Goal: Information Seeking & Learning: Learn about a topic

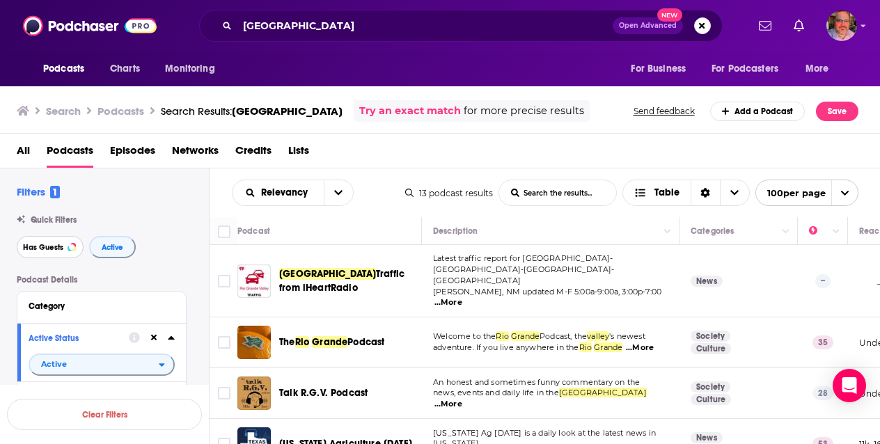
click at [63, 244] on button "Has Guests" at bounding box center [50, 247] width 67 height 22
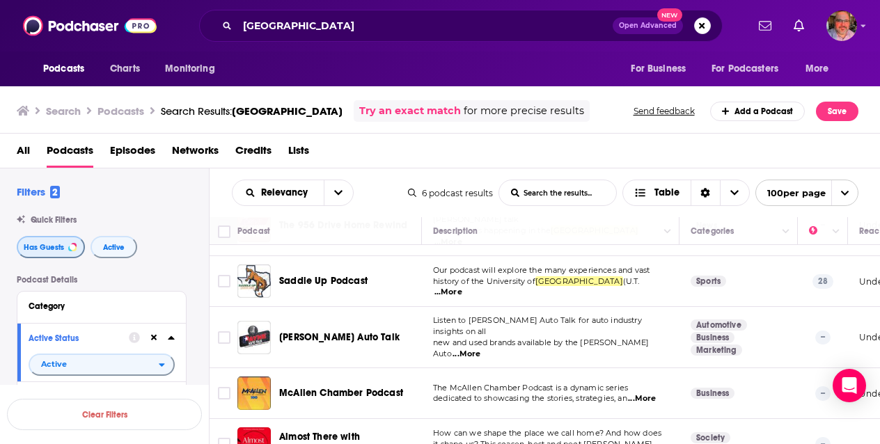
scroll to position [104, 0]
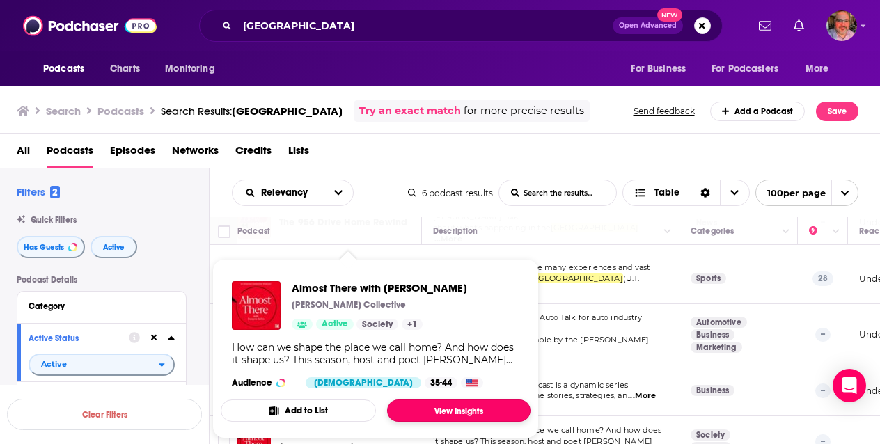
click at [435, 406] on link "View Insights" at bounding box center [458, 410] width 143 height 22
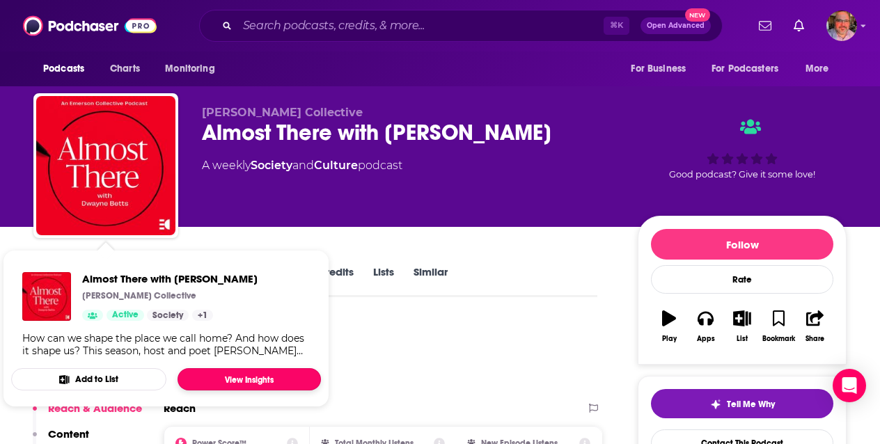
click at [217, 372] on link "View Insights" at bounding box center [248, 379] width 143 height 22
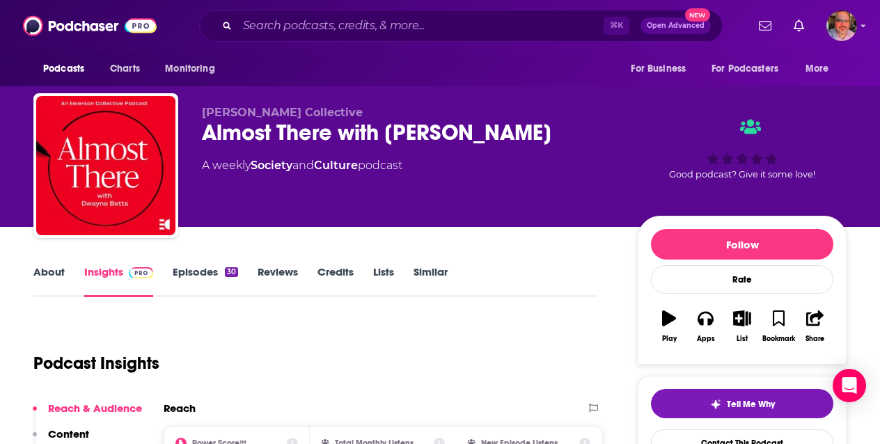
click at [42, 274] on link "About" at bounding box center [48, 281] width 31 height 32
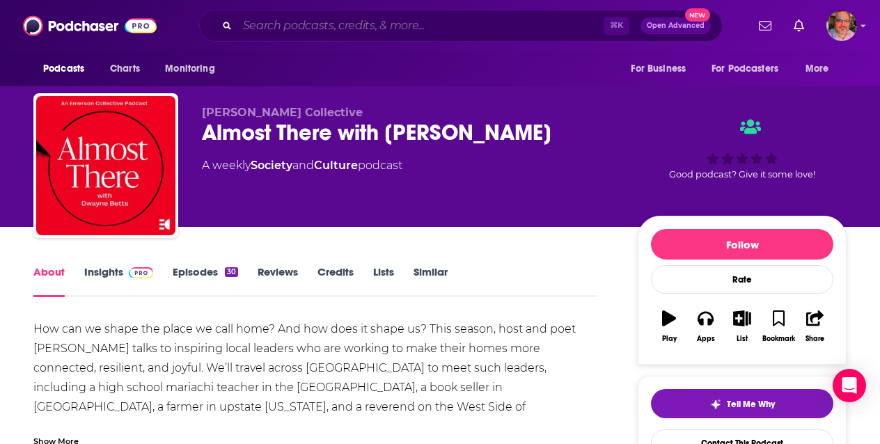
click at [326, 29] on input "Search podcasts, credits, & more..." at bounding box center [420, 26] width 366 height 22
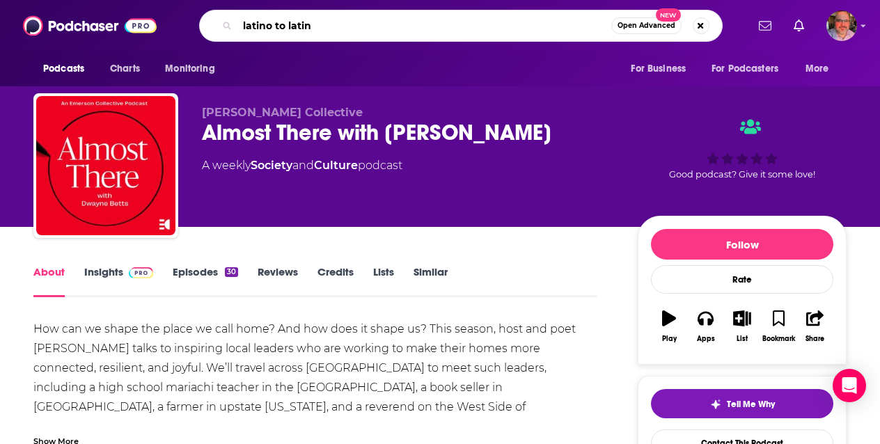
type input "latino to latina"
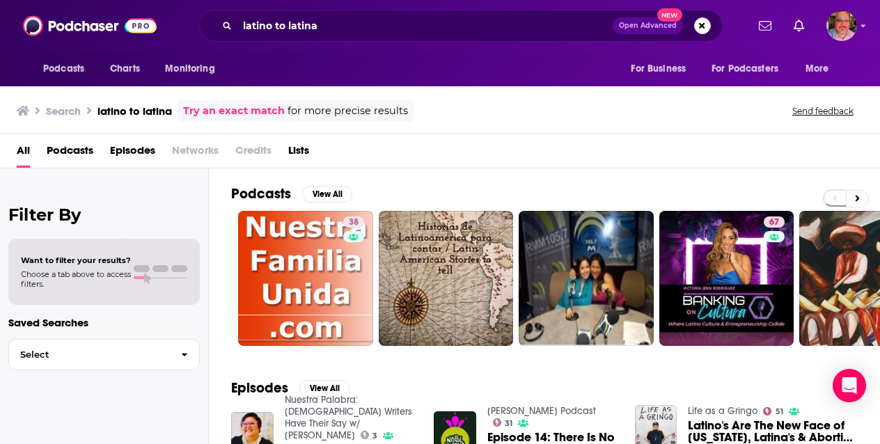
click at [75, 148] on span "Podcasts" at bounding box center [70, 153] width 47 height 29
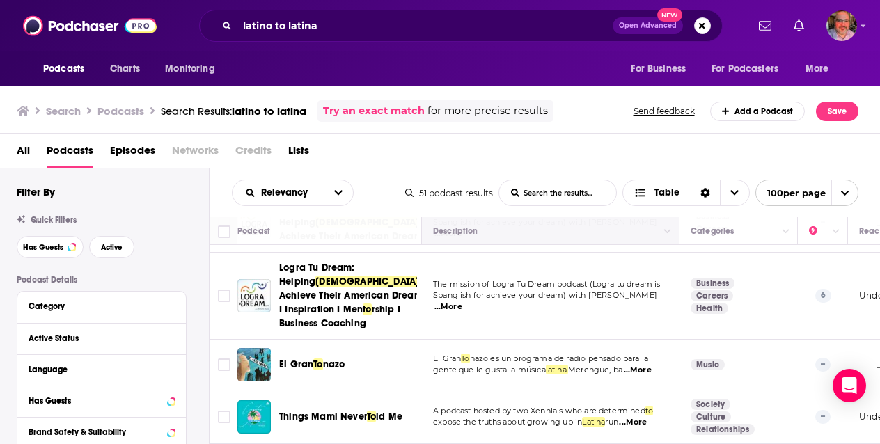
scroll to position [1379, 0]
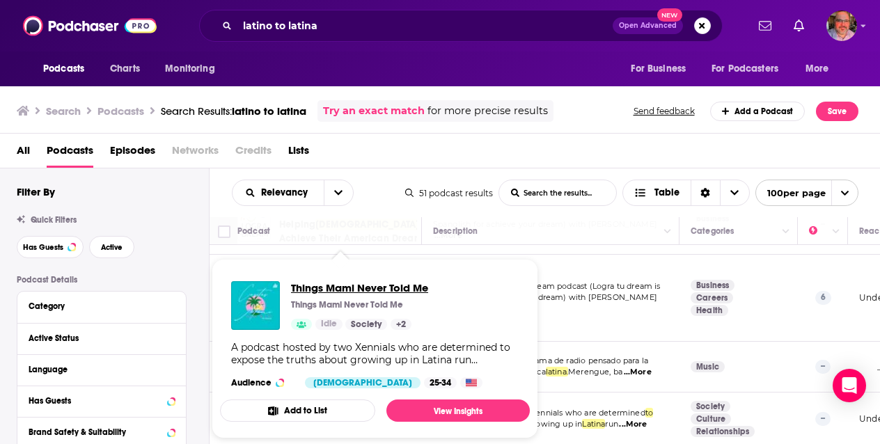
click at [330, 284] on span "Things Mami Never Told Me" at bounding box center [359, 287] width 137 height 13
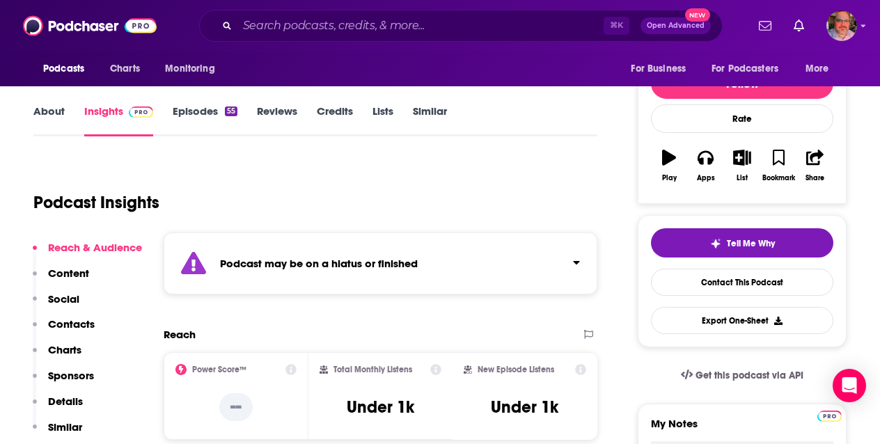
scroll to position [29, 0]
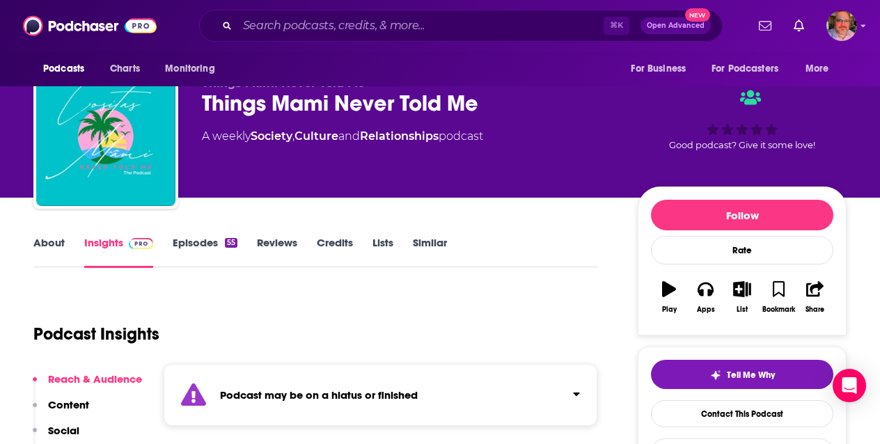
click at [430, 243] on link "Similar" at bounding box center [430, 252] width 34 height 32
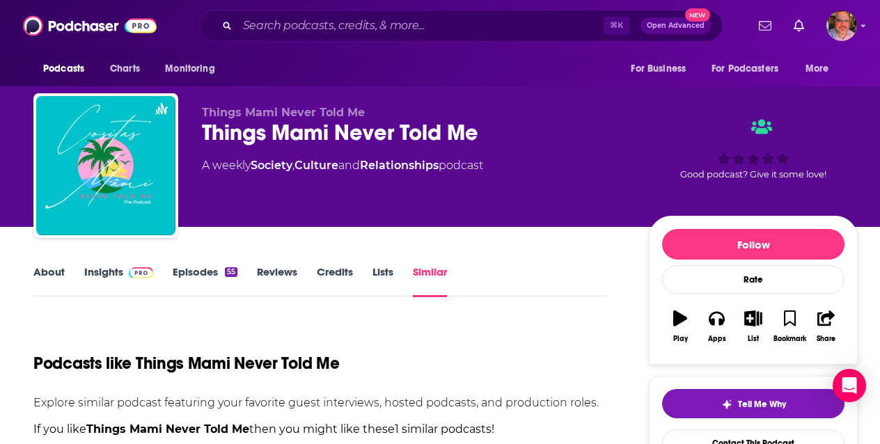
click at [378, 271] on link "Lists" at bounding box center [382, 281] width 21 height 32
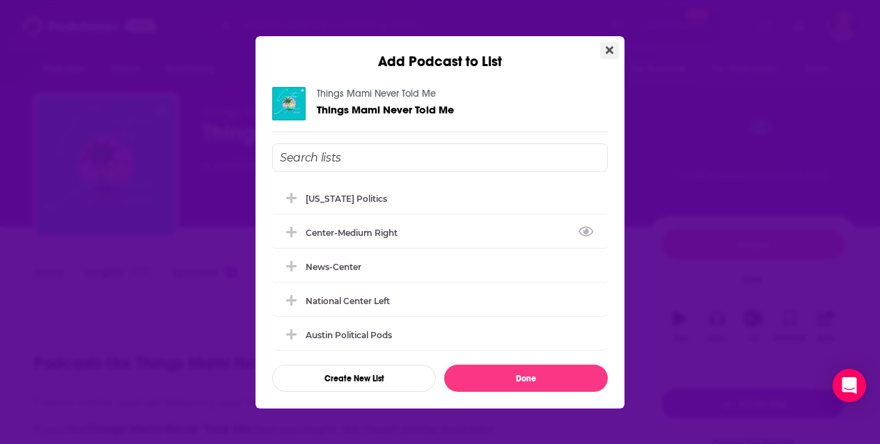
click at [608, 48] on icon "Close" at bounding box center [609, 50] width 8 height 8
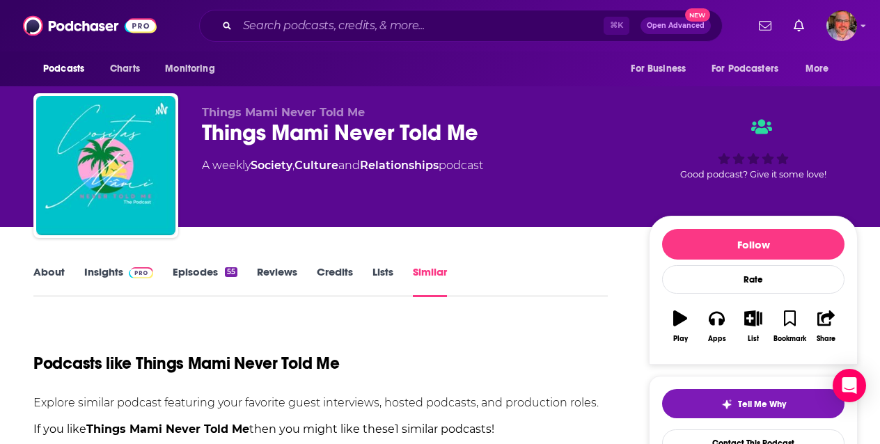
click at [331, 267] on link "Credits" at bounding box center [335, 281] width 36 height 32
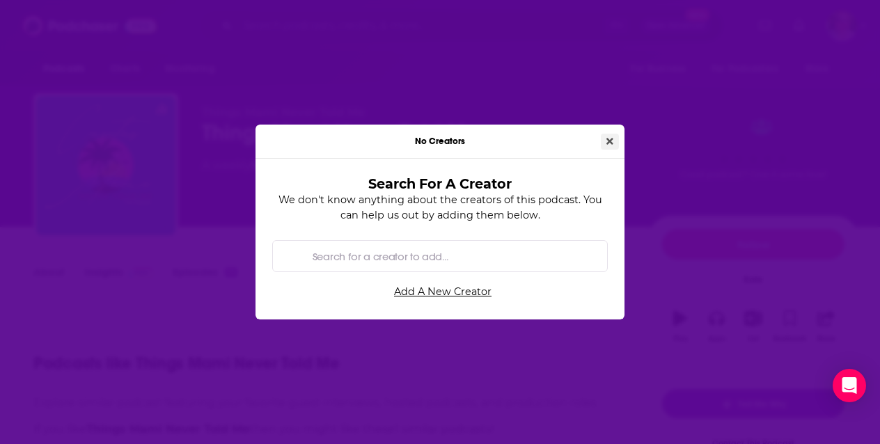
click at [604, 140] on button "Close" at bounding box center [610, 142] width 18 height 16
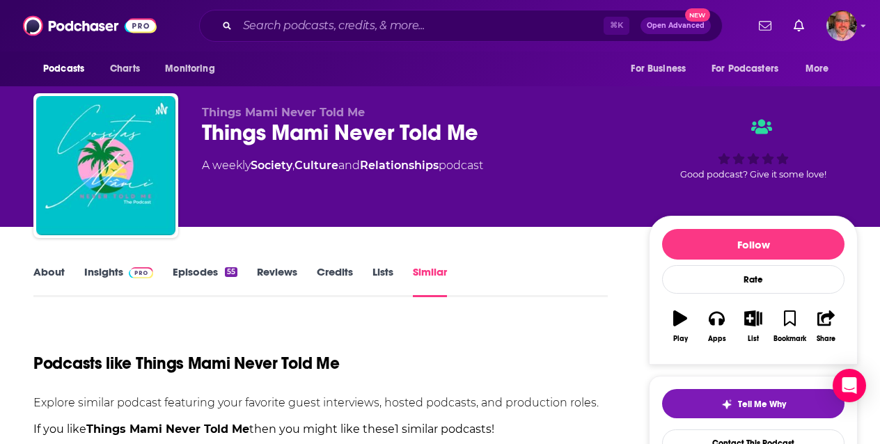
click at [203, 274] on link "Episodes 55" at bounding box center [205, 281] width 65 height 32
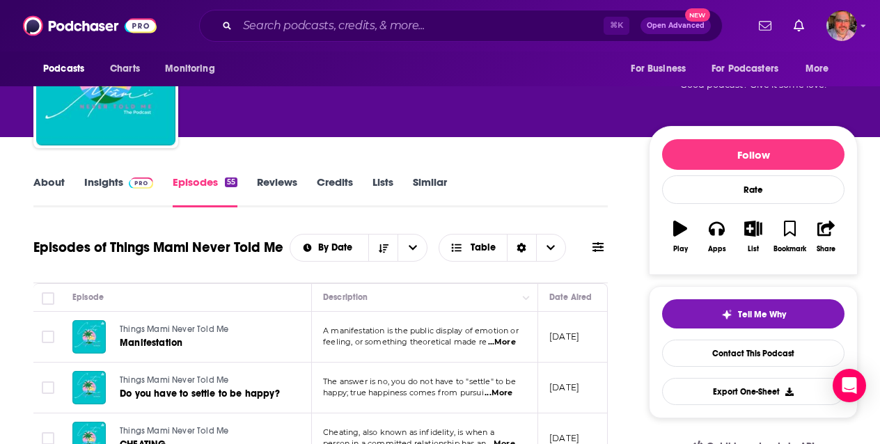
scroll to position [85, 0]
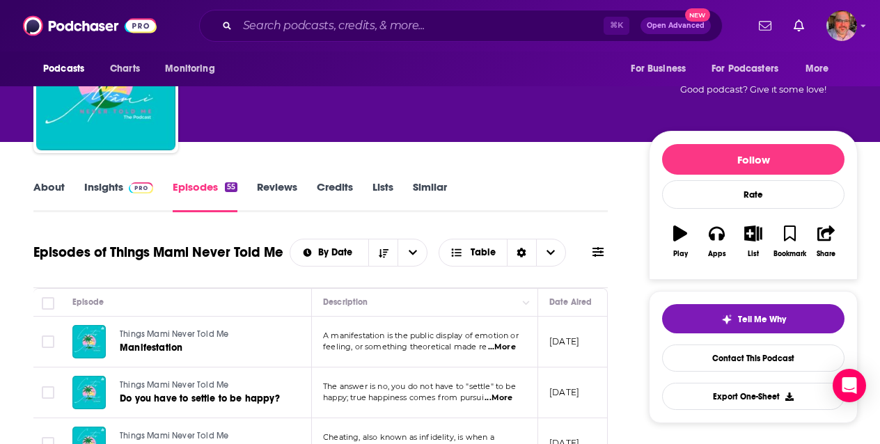
click at [106, 180] on link "Insights" at bounding box center [118, 196] width 69 height 32
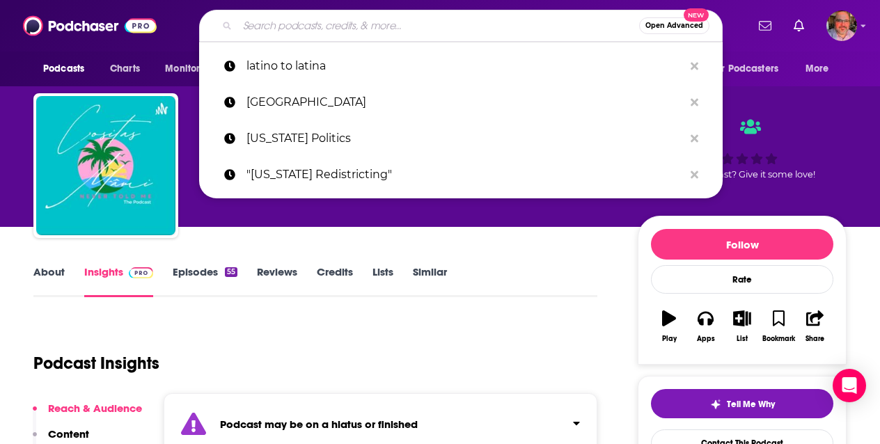
click at [264, 33] on input "Search podcasts, credits, & more..." at bounding box center [438, 26] width 402 height 22
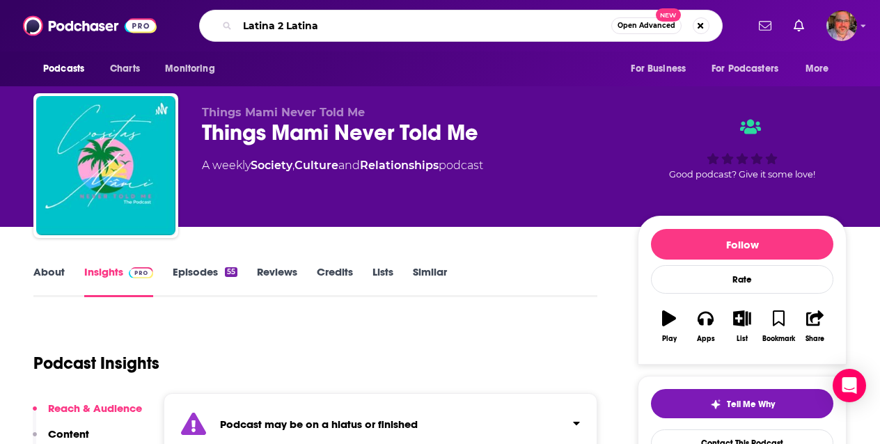
type input "Latina 2 Latina"
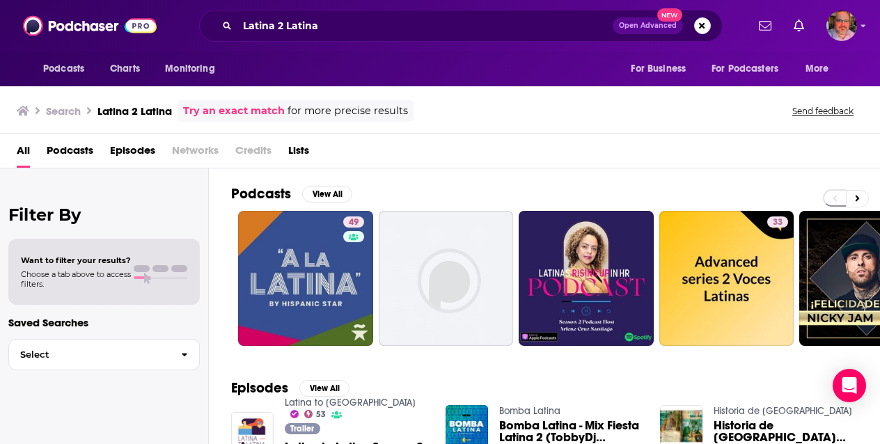
click at [257, 104] on link "Try an exact match" at bounding box center [234, 111] width 102 height 16
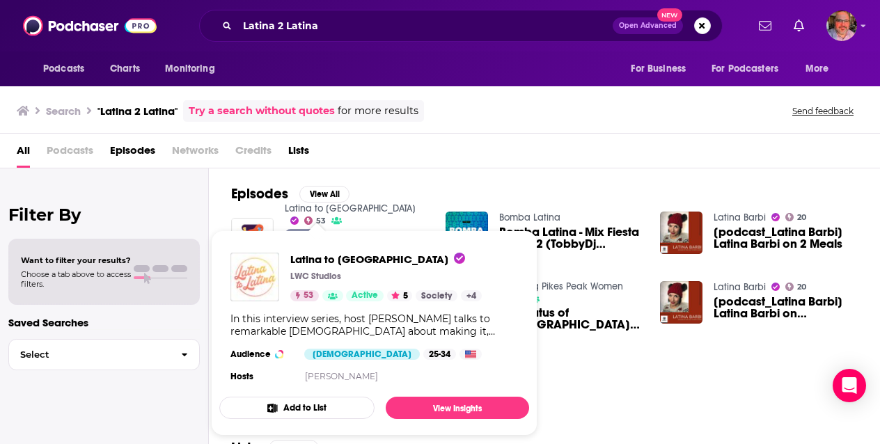
click at [303, 210] on link "Latina to Latina" at bounding box center [350, 209] width 131 height 12
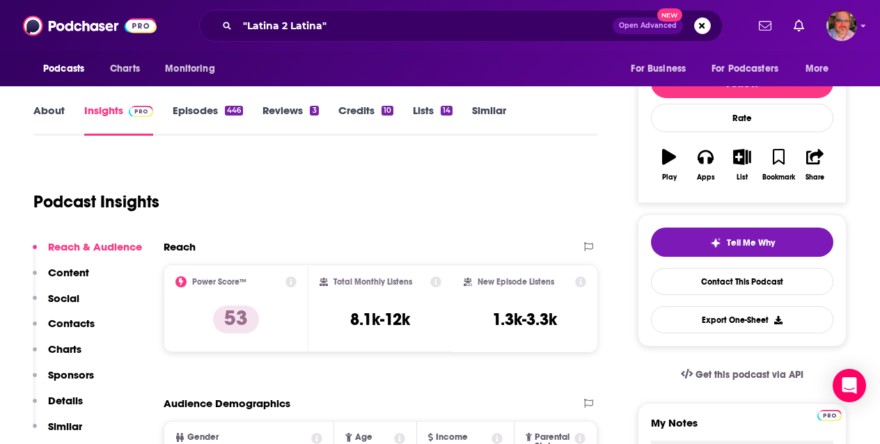
scroll to position [161, 0]
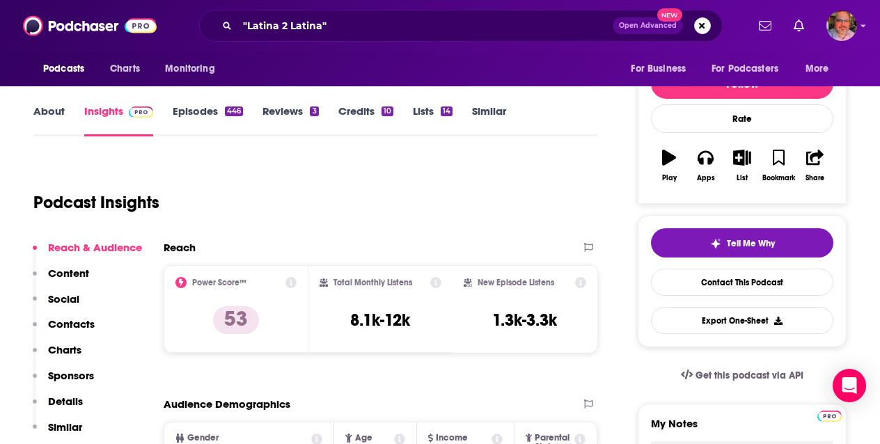
click at [429, 113] on link "Lists 14" at bounding box center [433, 120] width 40 height 32
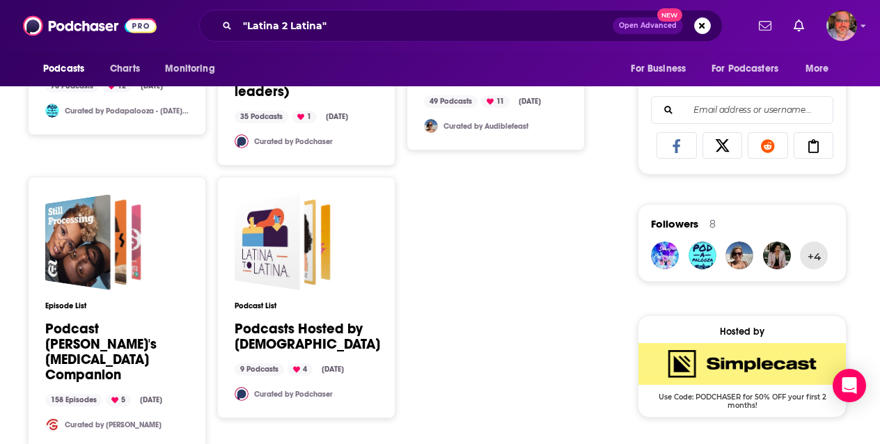
scroll to position [895, 0]
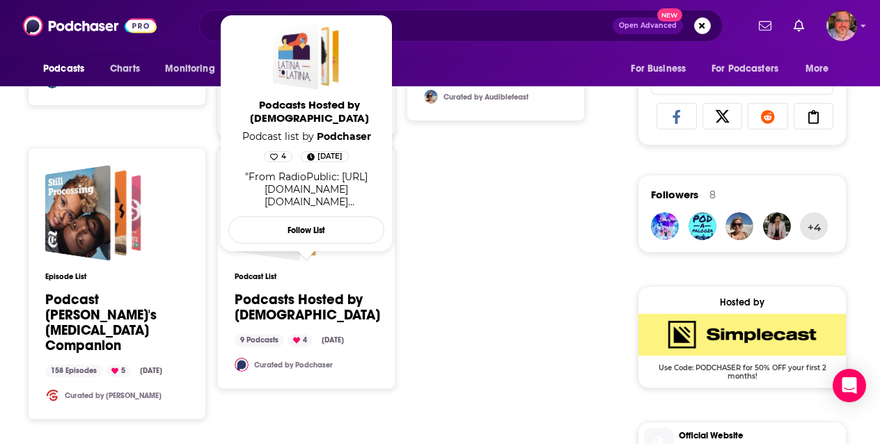
click at [334, 292] on link "Podcasts Hosted by Latinas" at bounding box center [307, 307] width 145 height 31
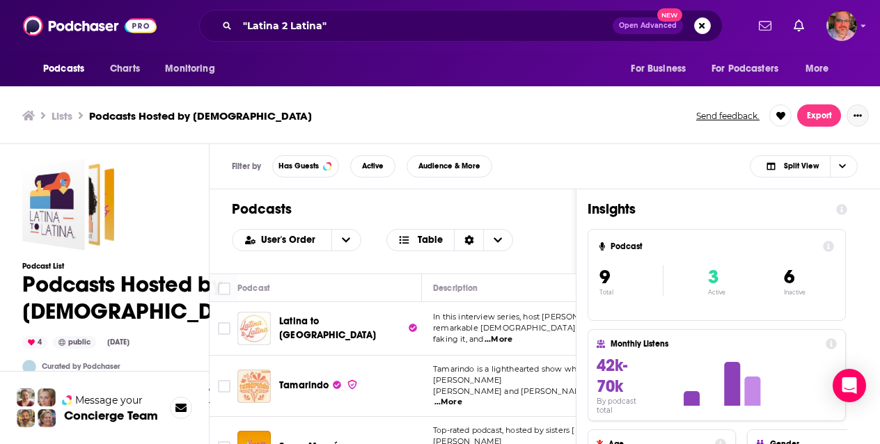
click at [855, 106] on button "Show More Button" at bounding box center [857, 115] width 22 height 22
click at [765, 200] on button "Follow" at bounding box center [810, 200] width 134 height 26
click at [777, 174] on button "Like this list" at bounding box center [810, 173] width 134 height 26
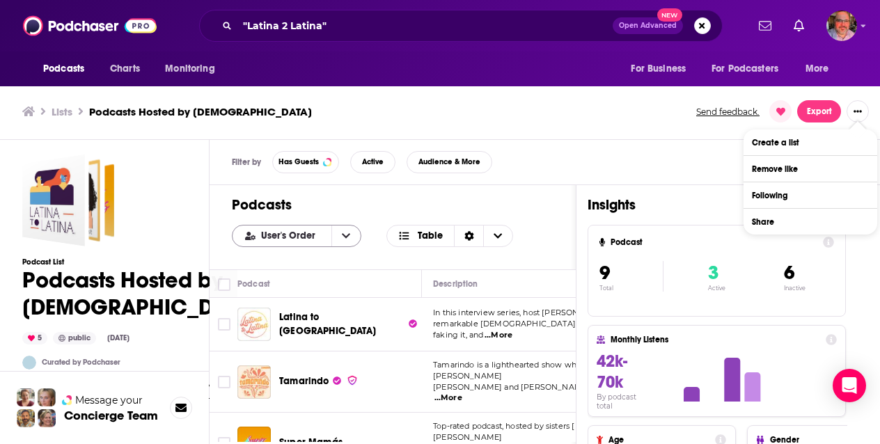
click at [349, 238] on button "open menu" at bounding box center [345, 235] width 29 height 21
click at [349, 238] on button "close menu" at bounding box center [345, 235] width 29 height 21
click at [493, 232] on icon "Choose View" at bounding box center [497, 236] width 8 height 10
click at [466, 232] on icon "Sort Direction" at bounding box center [468, 236] width 9 height 10
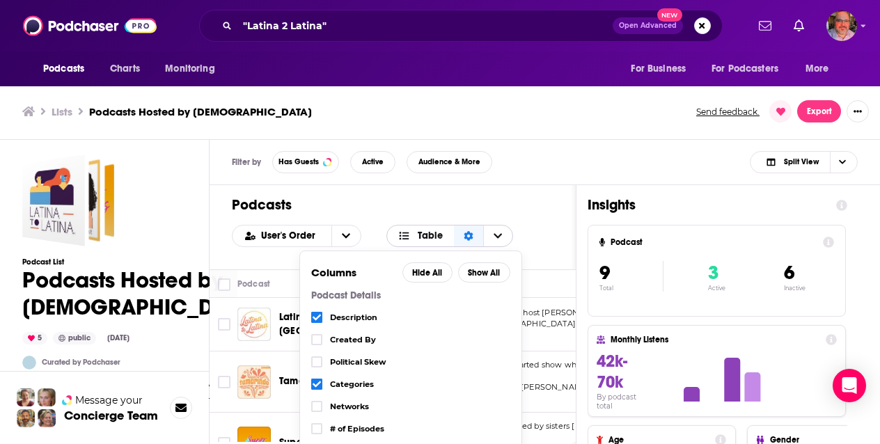
click at [429, 239] on span "Table" at bounding box center [430, 236] width 25 height 10
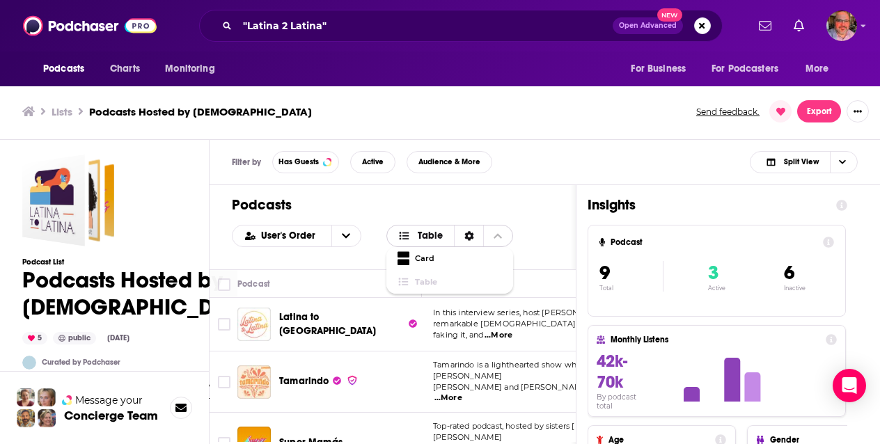
click at [429, 239] on span "Table" at bounding box center [430, 236] width 25 height 10
click at [393, 239] on span "Table" at bounding box center [421, 236] width 68 height 24
click at [808, 164] on span "Split View" at bounding box center [801, 162] width 35 height 8
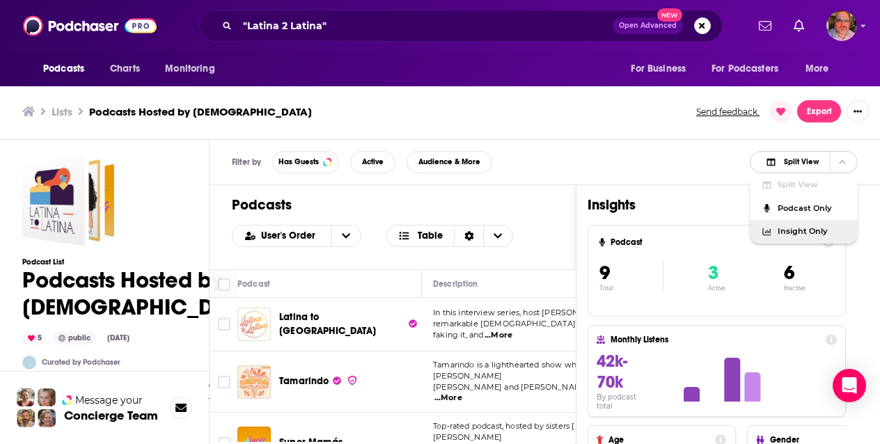
click at [798, 233] on span "Insight Only" at bounding box center [811, 232] width 69 height 8
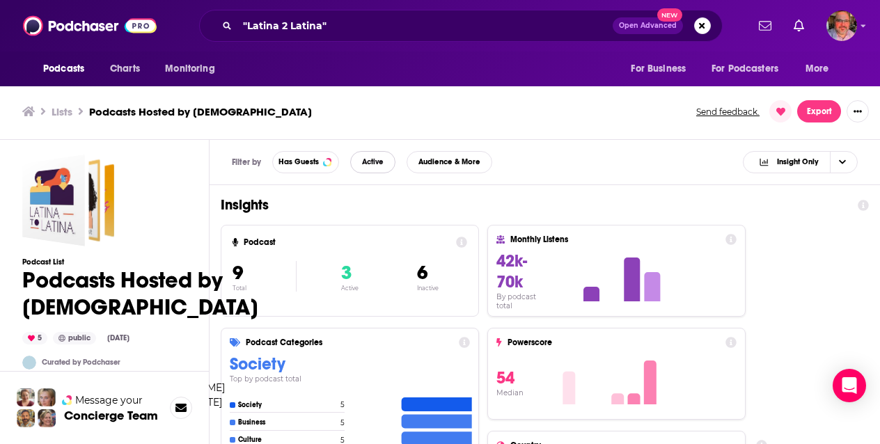
click at [380, 164] on span "Active" at bounding box center [373, 162] width 22 height 8
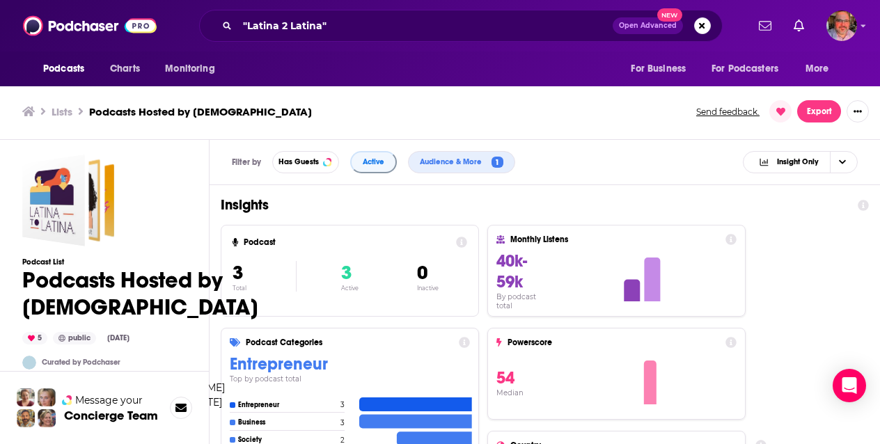
click at [258, 271] on h1 "Podcasts Hosted by Latinas" at bounding box center [140, 294] width 236 height 54
click at [811, 160] on span "Insight Only" at bounding box center [798, 162] width 42 height 8
click at [793, 186] on span "Split View" at bounding box center [808, 185] width 76 height 8
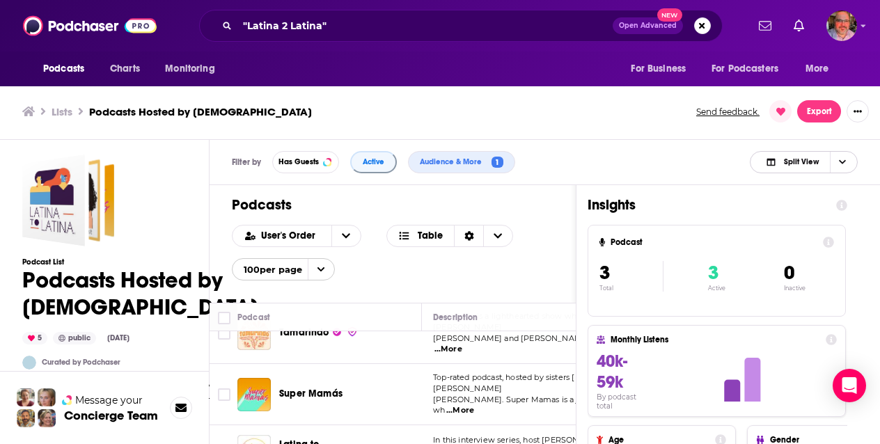
scroll to position [27, 0]
click at [493, 371] on td "Top-rated podcast, hosted by sisters Paulina and Bricia Lopez. Super Mamas is a…" at bounding box center [550, 395] width 257 height 61
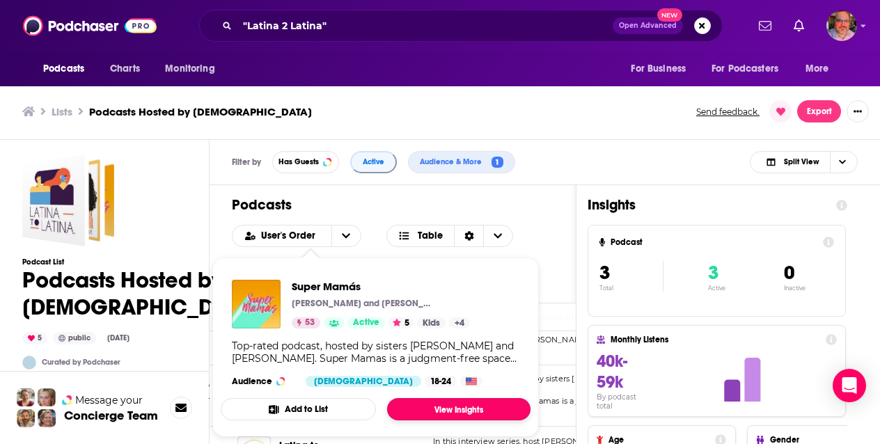
click at [424, 404] on link "View Insights" at bounding box center [458, 409] width 143 height 22
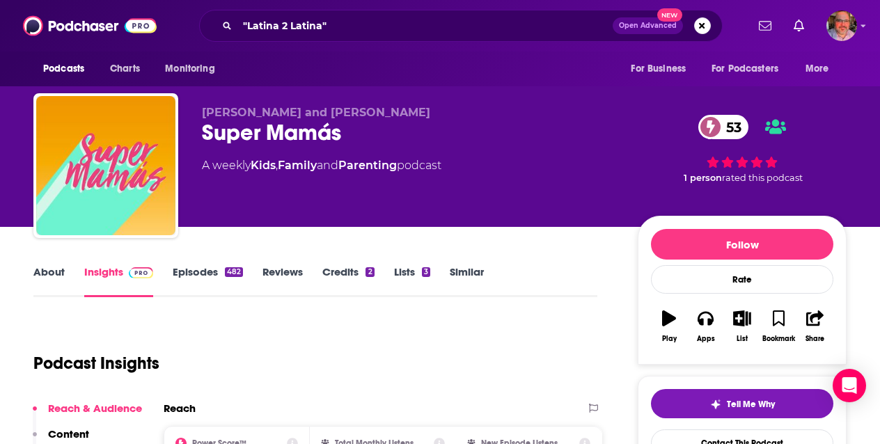
click at [411, 270] on link "Lists 3" at bounding box center [412, 281] width 36 height 32
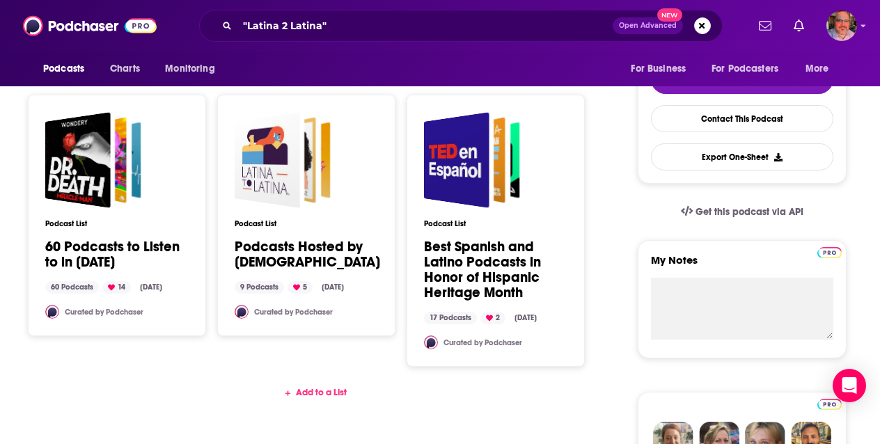
scroll to position [325, 0]
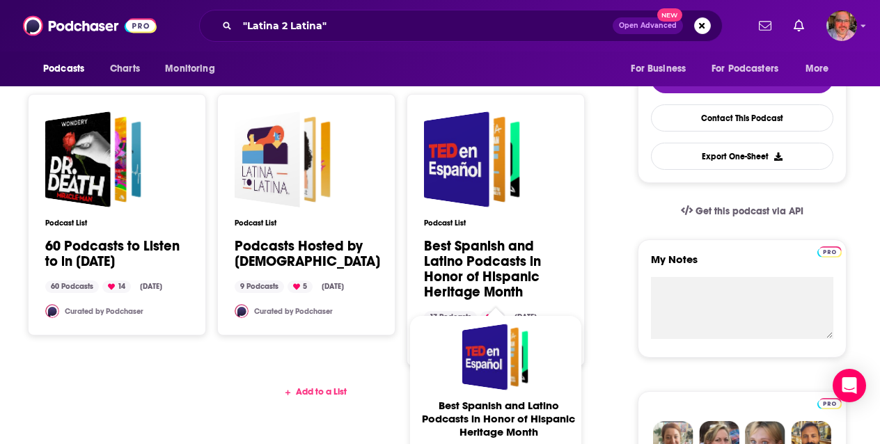
click at [488, 273] on link "Best Spanish and Latino Podcasts in Honor of Hispanic Heritage Month" at bounding box center [495, 269] width 143 height 61
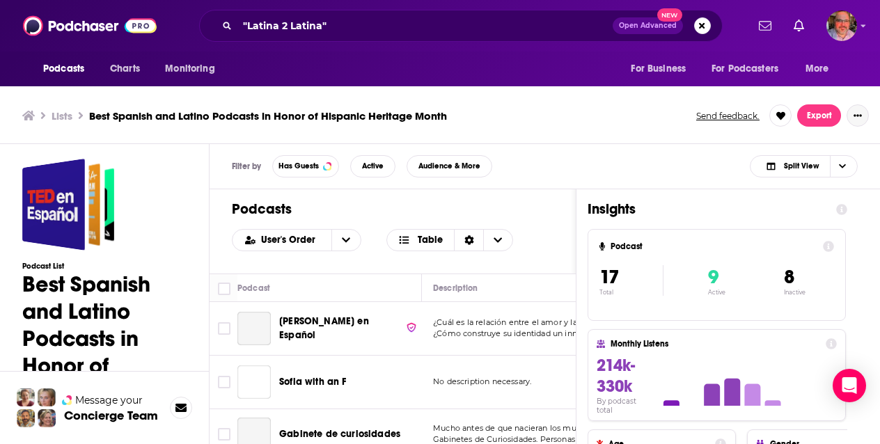
click at [855, 111] on icon "Show More Button" at bounding box center [857, 115] width 8 height 8
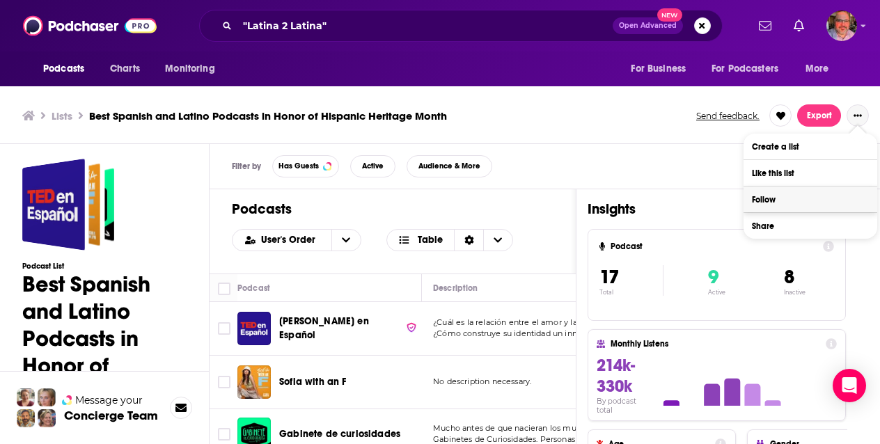
click at [771, 198] on button "Follow" at bounding box center [810, 200] width 134 height 26
click at [777, 173] on button "Like this list" at bounding box center [810, 173] width 134 height 26
click at [372, 163] on span "Active" at bounding box center [373, 166] width 22 height 8
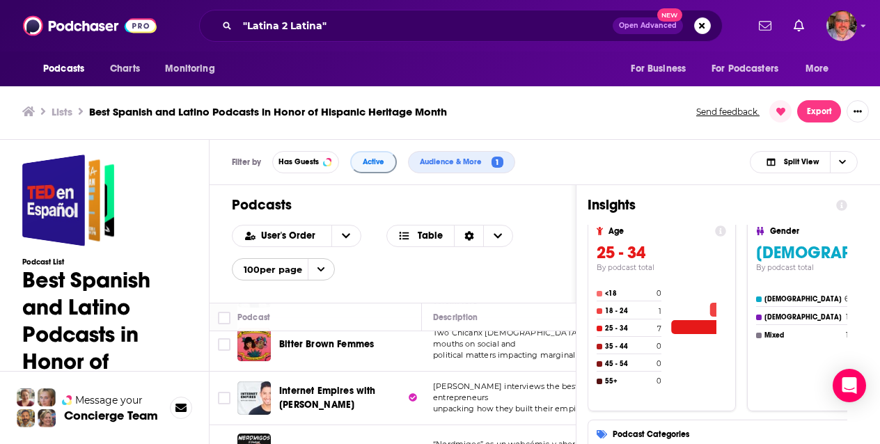
scroll to position [360, 0]
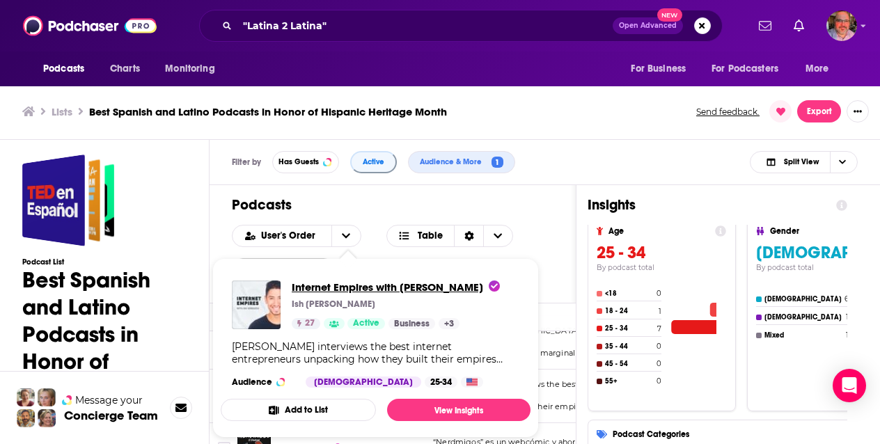
click at [390, 284] on span "Internet Empires with Ish Verduzco" at bounding box center [396, 286] width 208 height 13
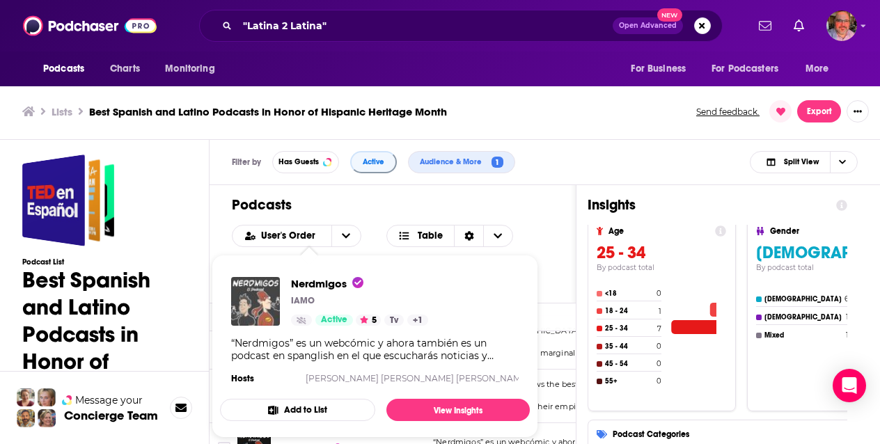
click at [276, 296] on img "Nerdmigos" at bounding box center [255, 301] width 49 height 49
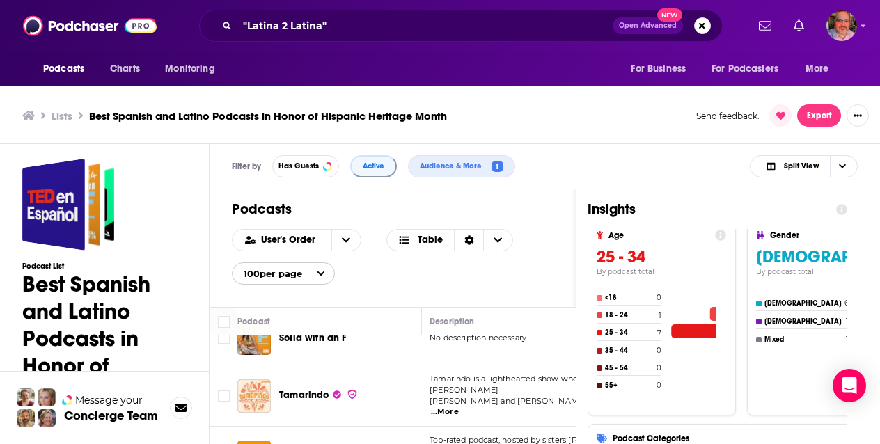
scroll to position [0, 3]
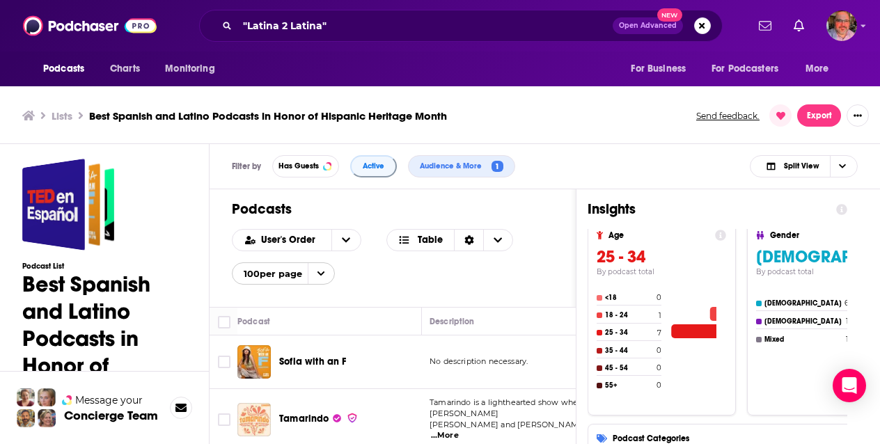
drag, startPoint x: 264, startPoint y: 354, endPoint x: 688, endPoint y: 3, distance: 551.1
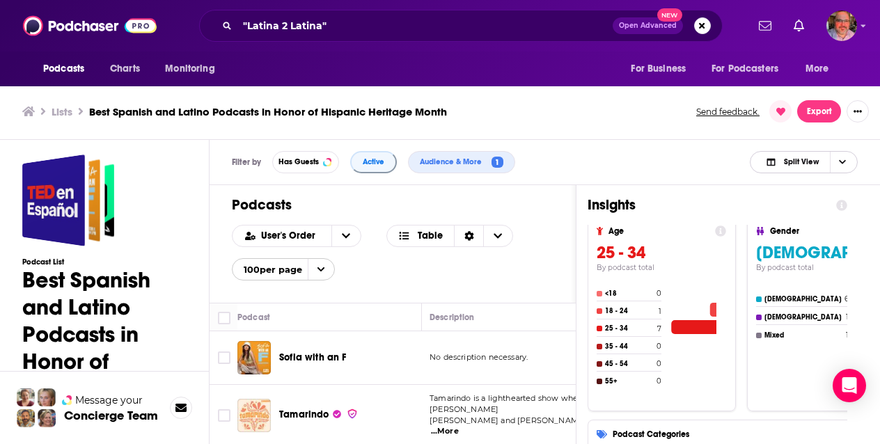
click at [840, 159] on icon "Choose View" at bounding box center [842, 162] width 7 height 8
click at [841, 157] on span "Choose View" at bounding box center [842, 162] width 24 height 21
click at [857, 107] on icon "Show More Button" at bounding box center [857, 111] width 8 height 8
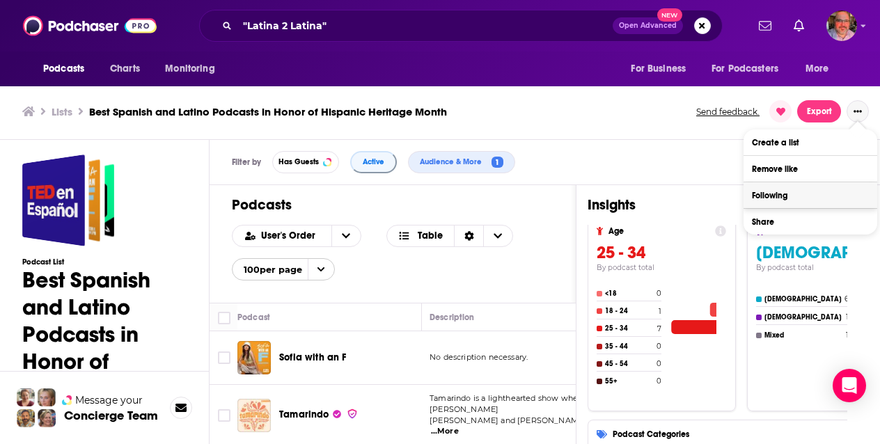
click at [784, 196] on button "Following" at bounding box center [810, 195] width 134 height 26
click at [765, 196] on button "Follow" at bounding box center [810, 195] width 134 height 26
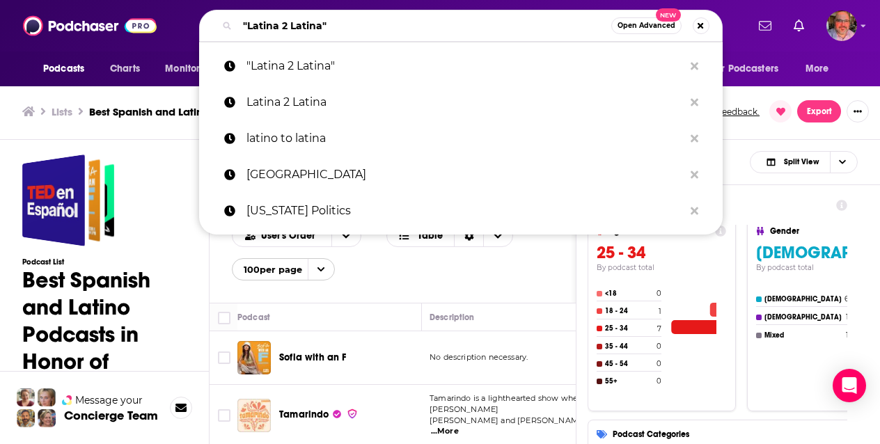
click at [339, 24] on input ""Latina 2 Latina"" at bounding box center [424, 26] width 374 height 22
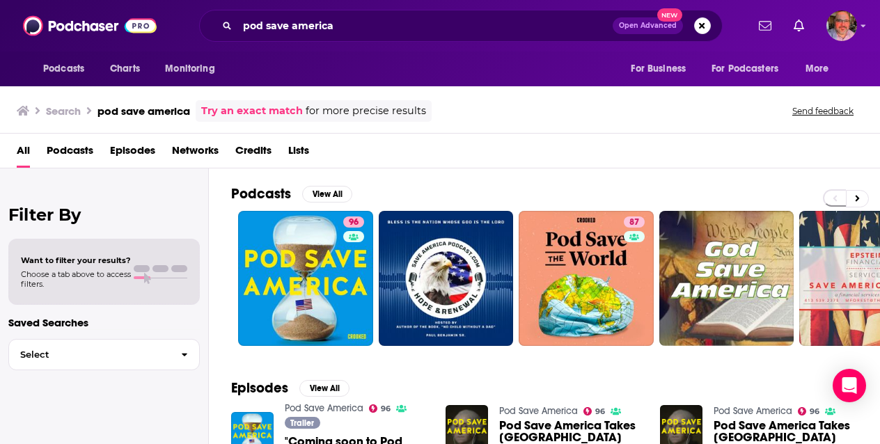
drag, startPoint x: 296, startPoint y: 270, endPoint x: 314, endPoint y: 3, distance: 267.8
click at [0, 0] on div "Podcasts Charts Monitoring pod save america Open Advanced New For Business For …" at bounding box center [440, 222] width 880 height 444
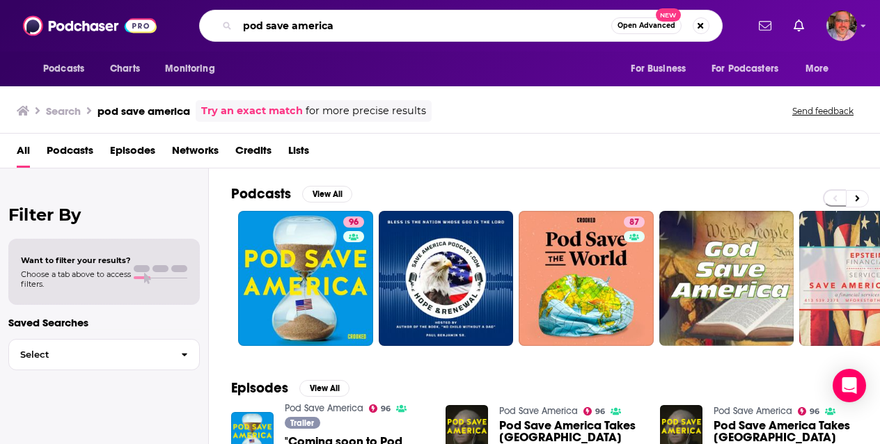
click at [294, 24] on input "pod save america" at bounding box center [424, 26] width 374 height 22
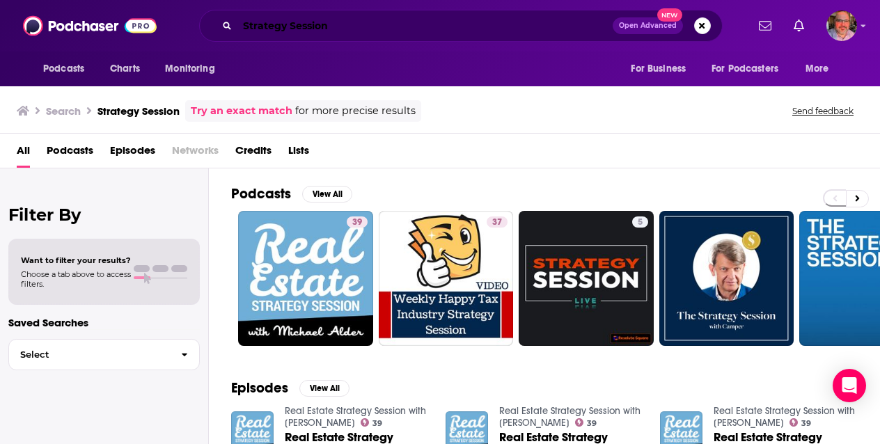
click at [362, 29] on input "Strategy Session" at bounding box center [424, 26] width 375 height 22
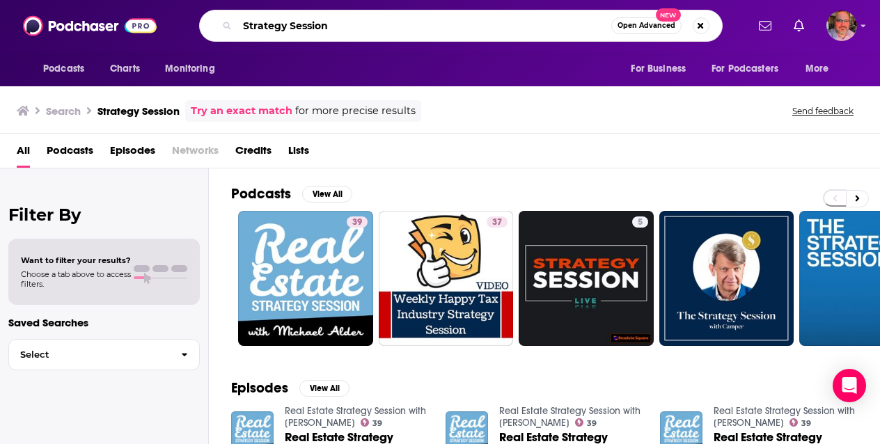
click at [362, 29] on input "Strategy Session" at bounding box center [424, 26] width 374 height 22
type input "Sam Stein"
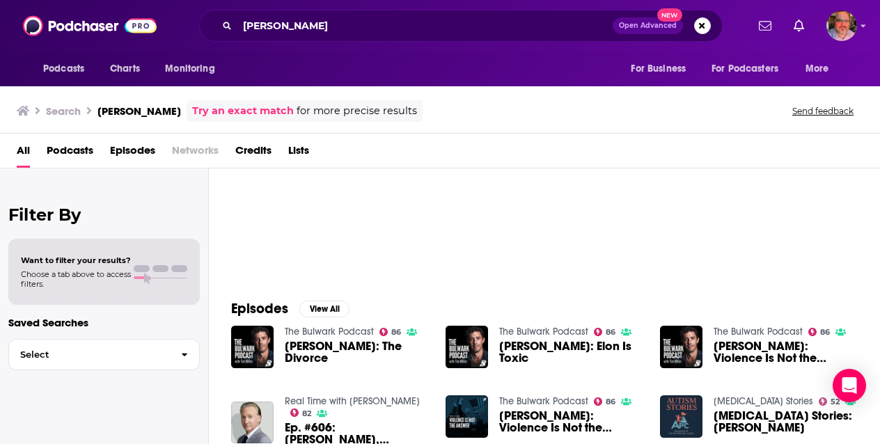
scroll to position [86, 0]
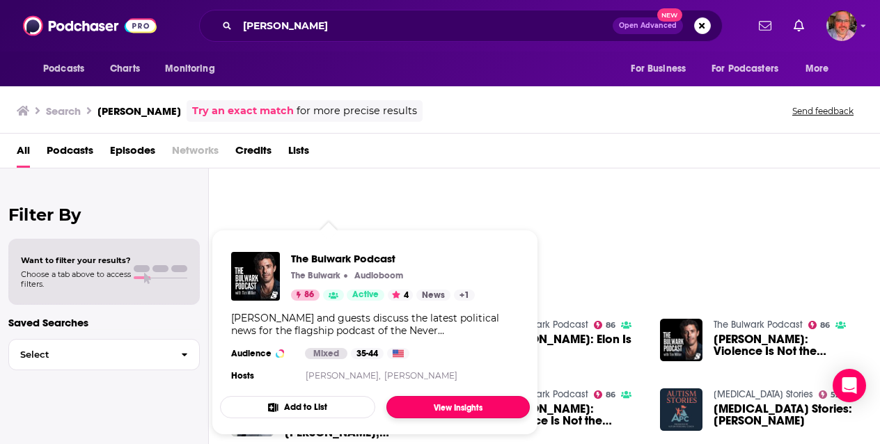
click at [456, 413] on link "View Insights" at bounding box center [457, 407] width 143 height 22
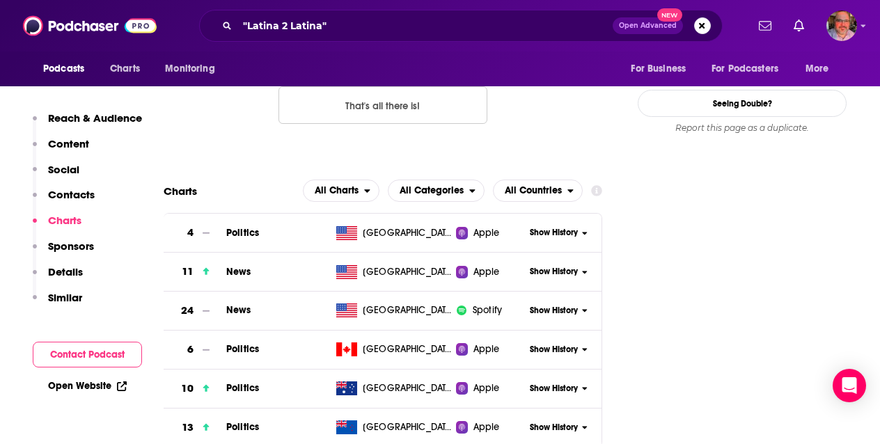
scroll to position [1530, 0]
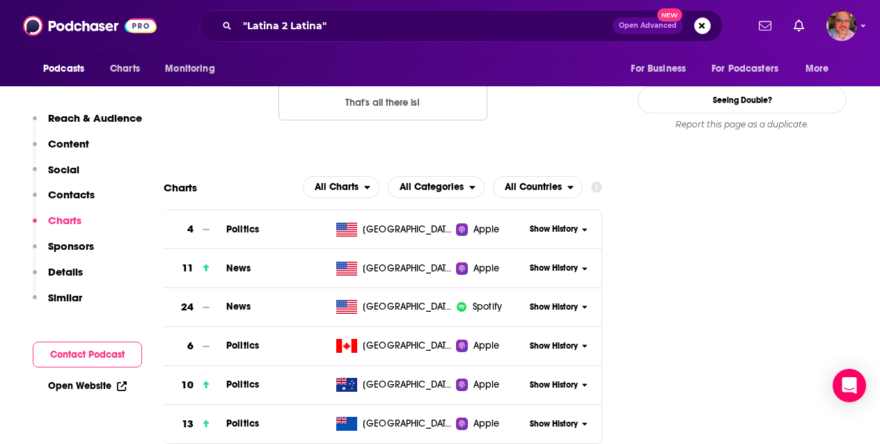
click at [237, 223] on span "Politics" at bounding box center [242, 229] width 33 height 12
click at [236, 262] on span "News" at bounding box center [238, 268] width 25 height 12
click at [236, 301] on span "News" at bounding box center [238, 307] width 25 height 12
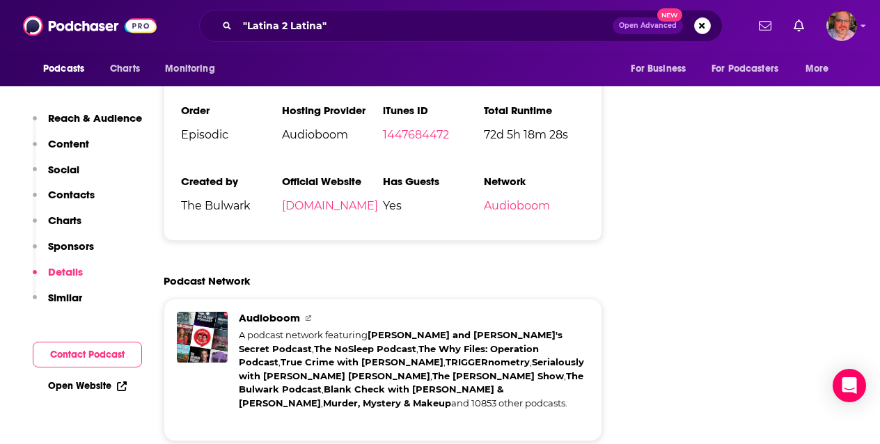
scroll to position [2448, 0]
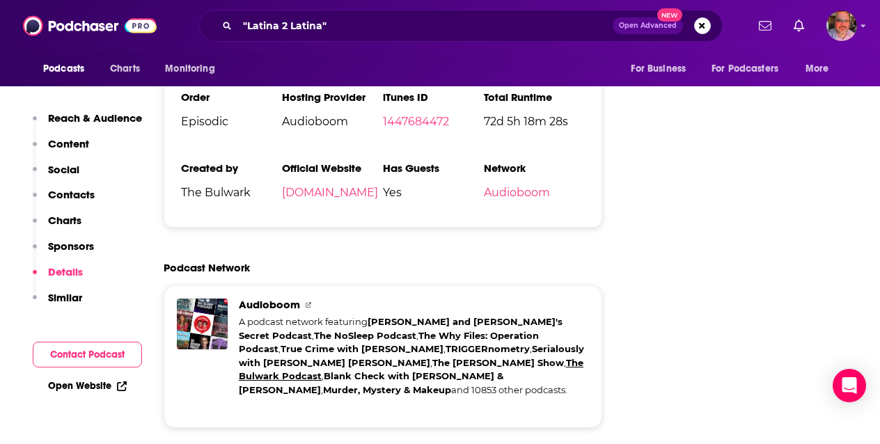
click at [348, 357] on link "The Bulwark Podcast" at bounding box center [411, 369] width 344 height 25
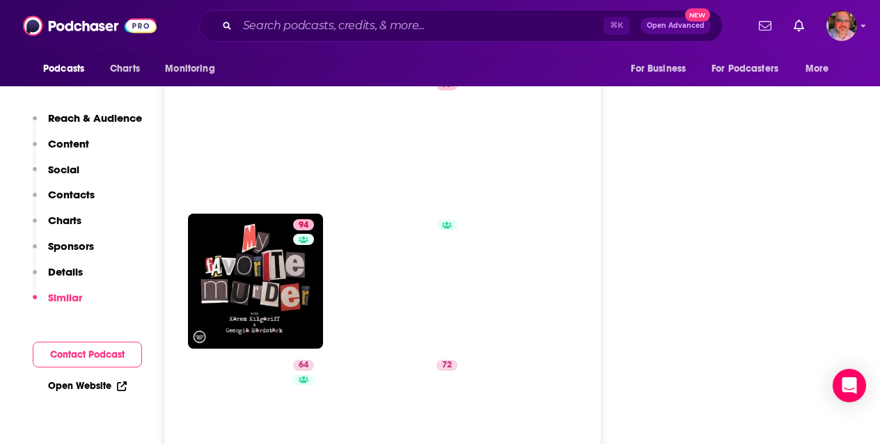
scroll to position [4545, 0]
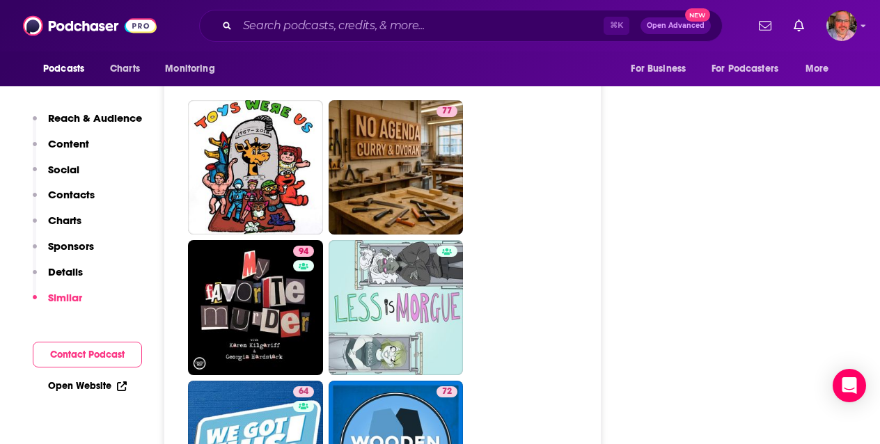
click at [72, 263] on button "Sponsors" at bounding box center [63, 252] width 61 height 26
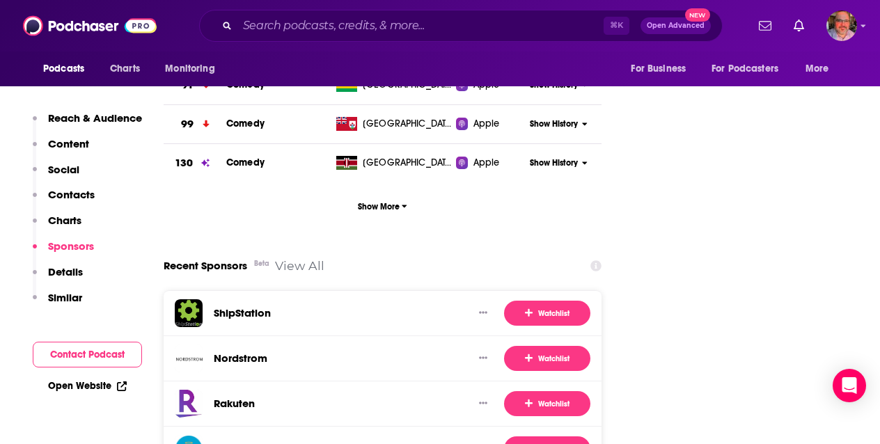
scroll to position [1723, 0]
click at [68, 225] on p "Charts" at bounding box center [64, 220] width 33 height 13
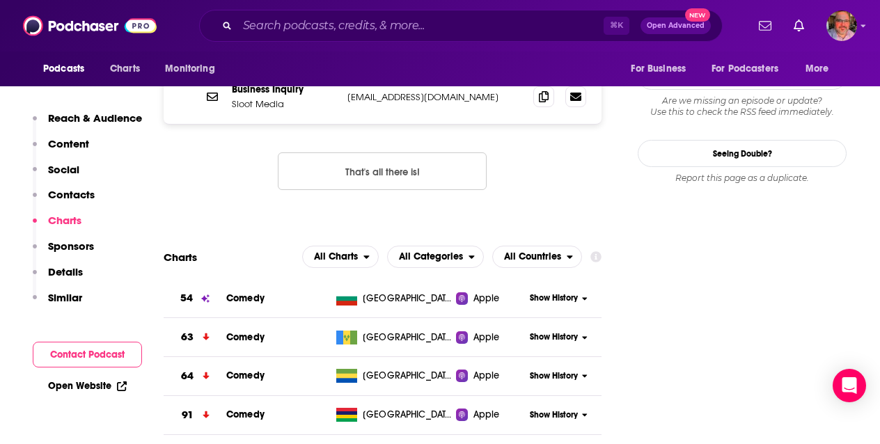
click at [69, 168] on p "Social" at bounding box center [63, 169] width 31 height 13
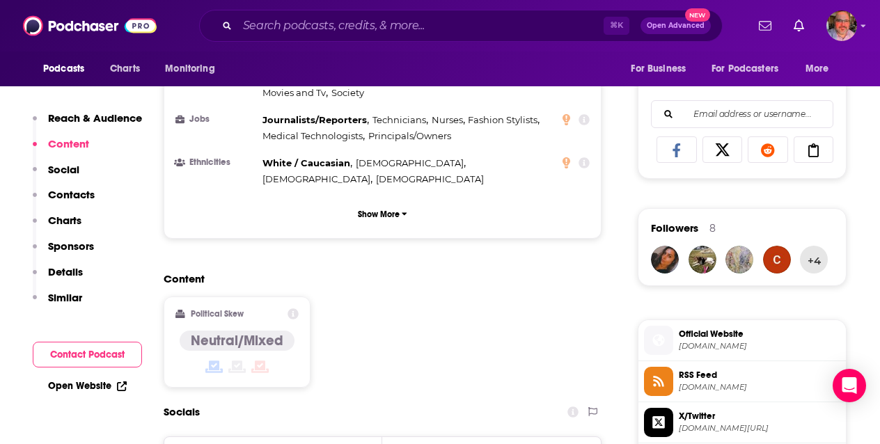
scroll to position [860, 0]
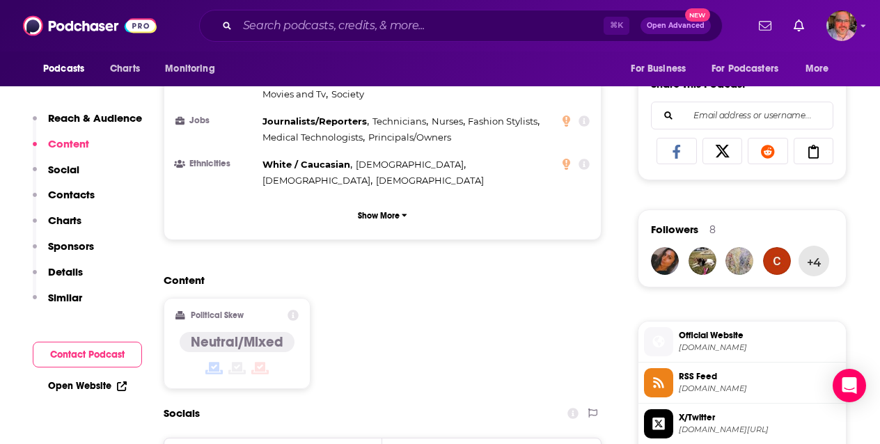
click at [817, 262] on button "+4" at bounding box center [813, 261] width 31 height 31
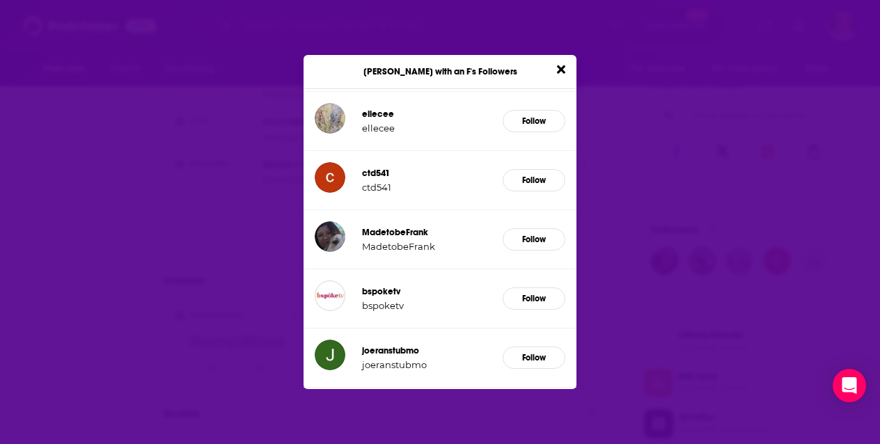
scroll to position [173, 0]
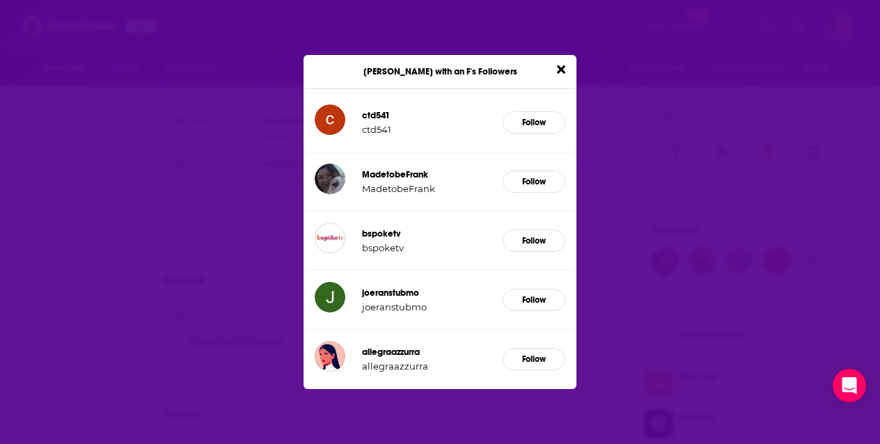
drag, startPoint x: 326, startPoint y: 351, endPoint x: 743, endPoint y: 1, distance: 543.8
click at [0, 0] on div "Sofia with an F's Followers alliereidd alliereidd Follow Brooklynn94 Brooklynn9…" at bounding box center [440, 222] width 880 height 444
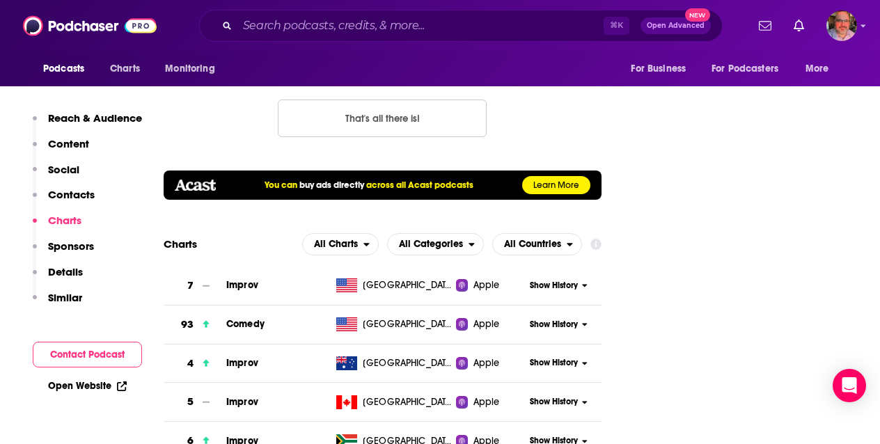
scroll to position [1909, 0]
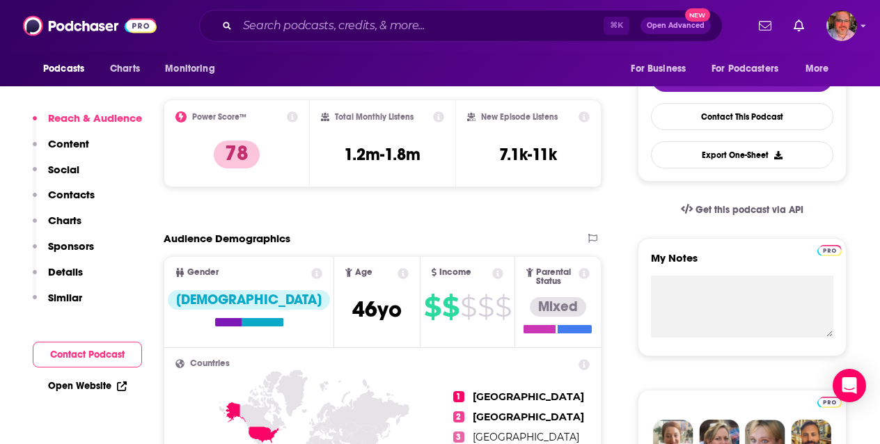
scroll to position [329, 0]
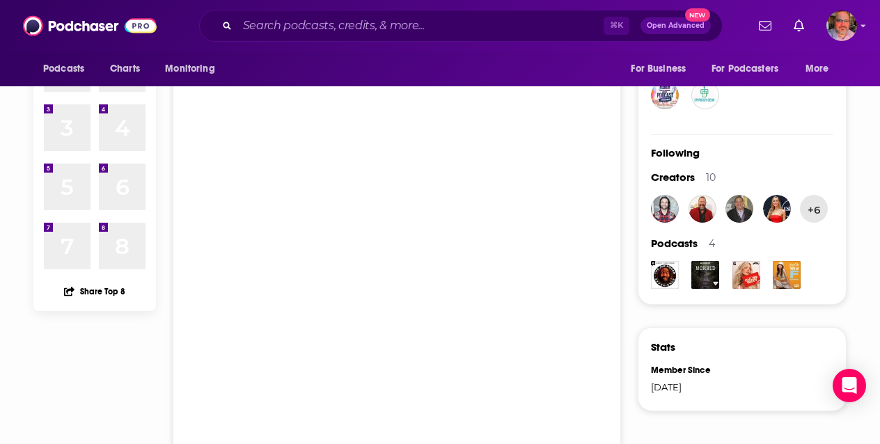
scroll to position [324, 0]
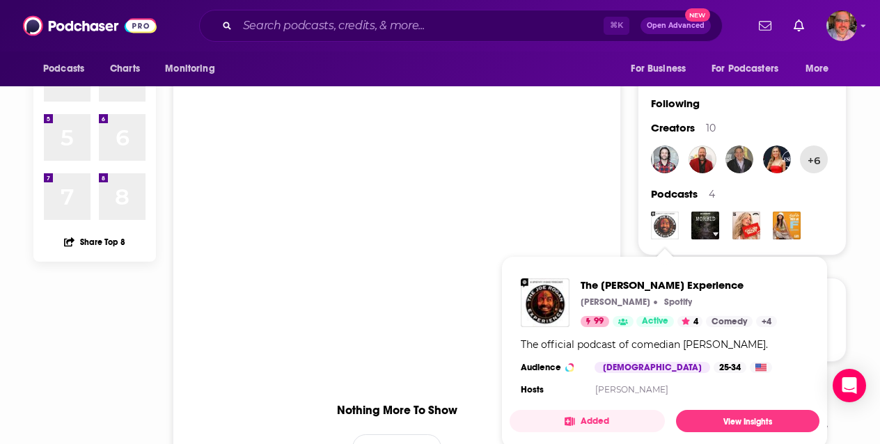
click at [665, 227] on img "The Joe Rogan Experience" at bounding box center [665, 226] width 28 height 28
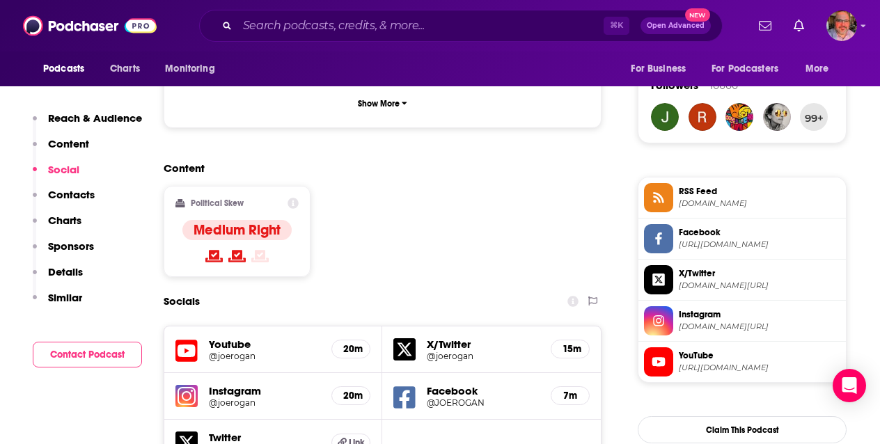
scroll to position [981, 0]
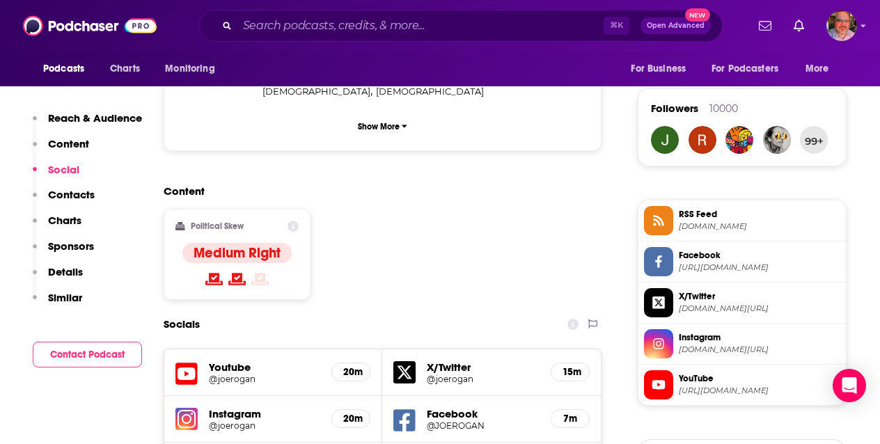
click at [254, 244] on h4 "Medium Right" at bounding box center [236, 252] width 87 height 17
click at [294, 221] on icon at bounding box center [292, 226] width 11 height 11
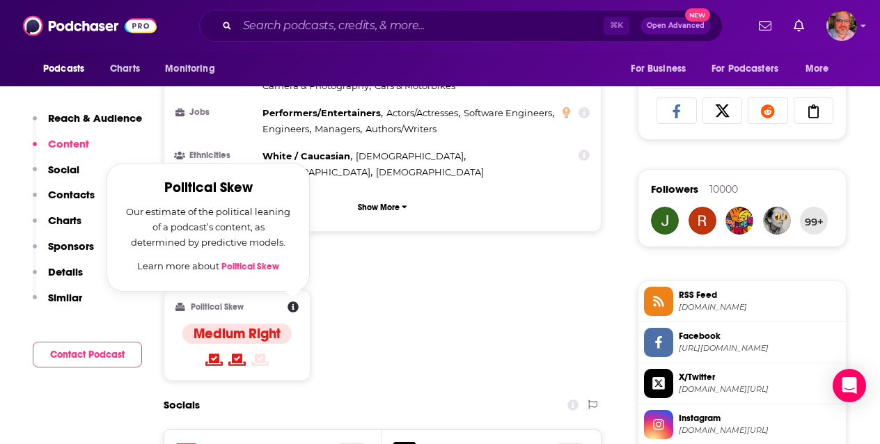
scroll to position [900, 0]
click at [257, 262] on link "Political Skew" at bounding box center [250, 267] width 58 height 11
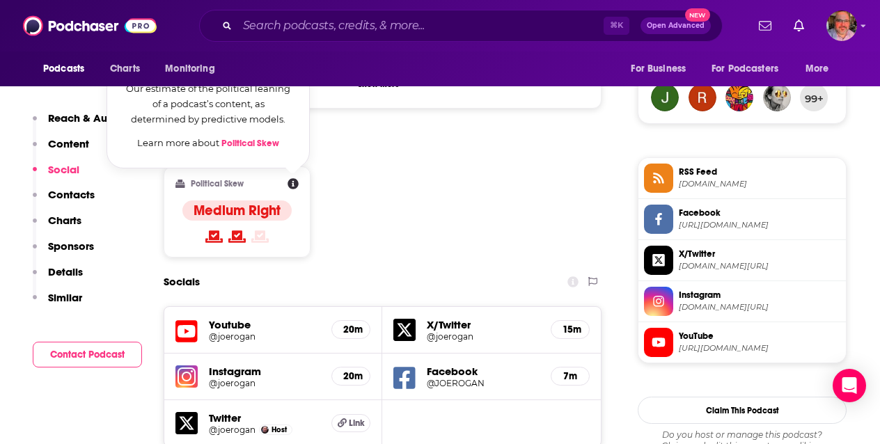
scroll to position [1028, 0]
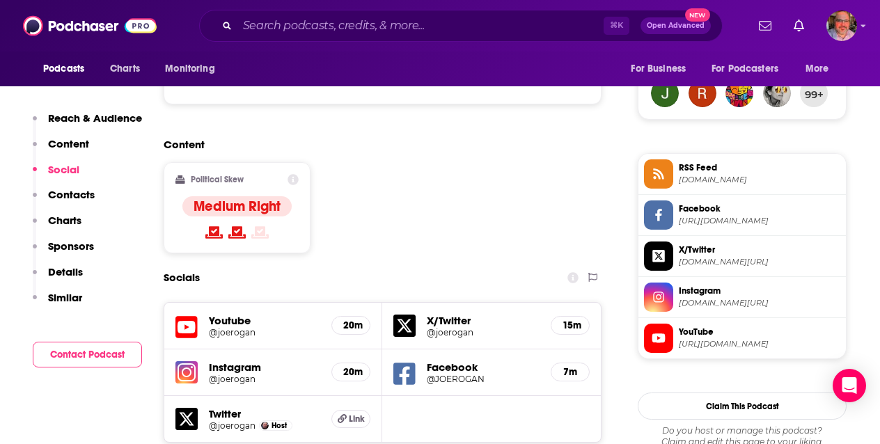
click at [599, 166] on div "Content Political Skew Medium Right" at bounding box center [383, 201] width 438 height 127
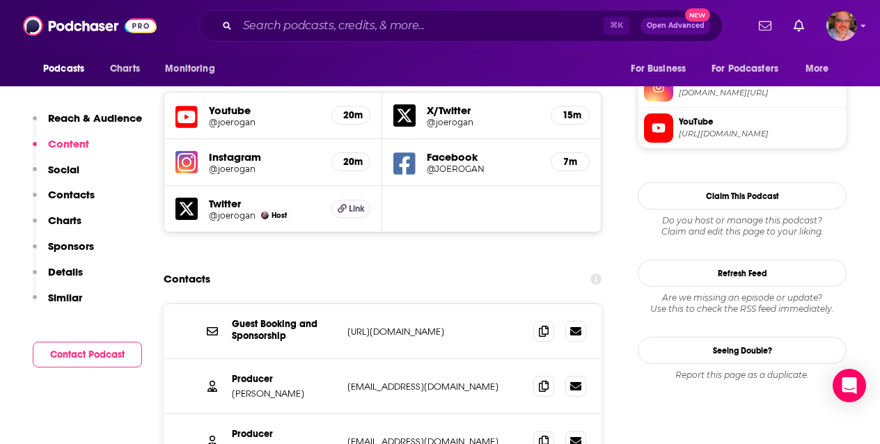
scroll to position [695, 0]
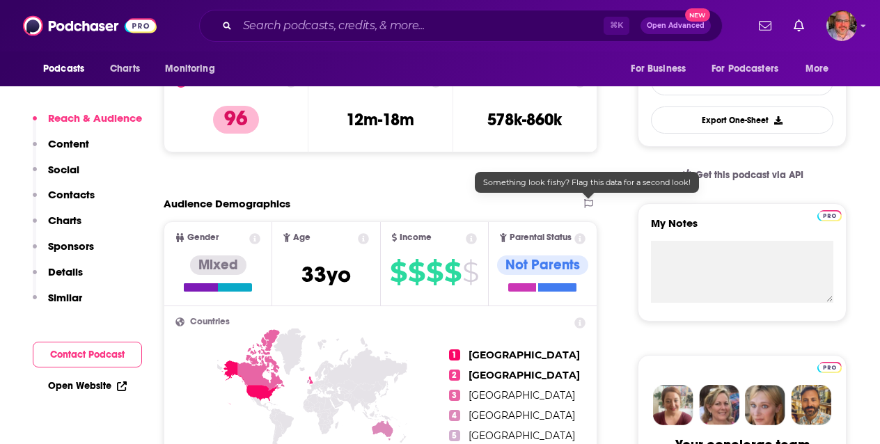
scroll to position [363, 0]
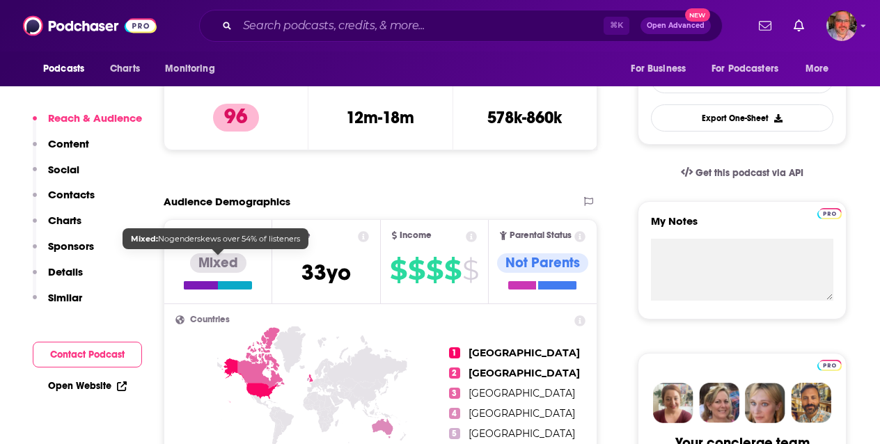
click at [223, 264] on div "Mixed" at bounding box center [218, 262] width 56 height 19
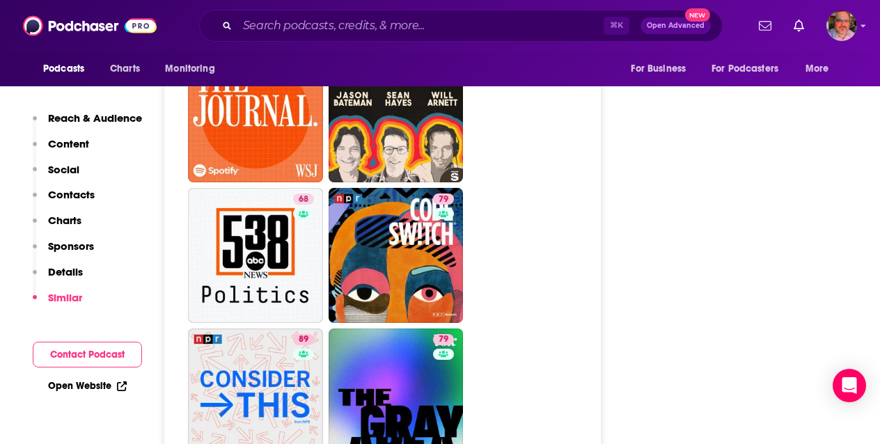
scroll to position [4520, 0]
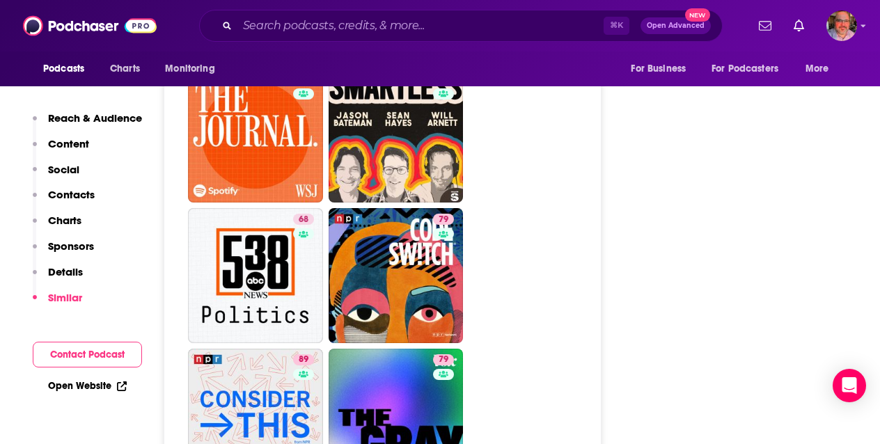
drag, startPoint x: 252, startPoint y: 185, endPoint x: 230, endPoint y: 79, distance: 108.6
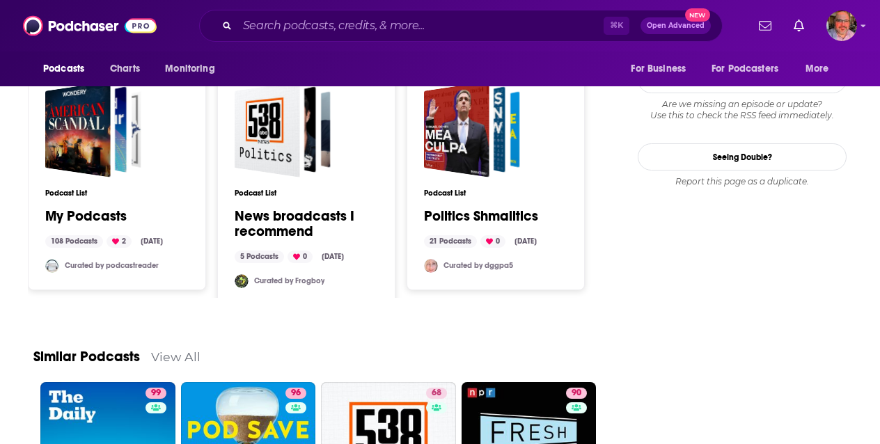
scroll to position [1759, 0]
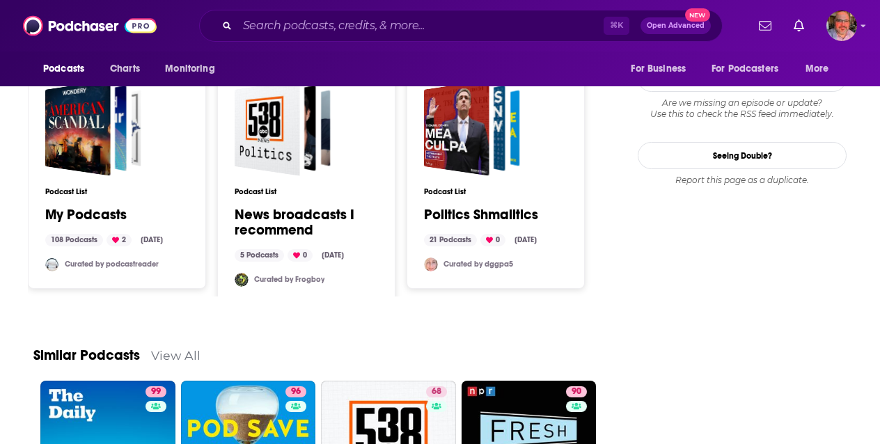
click at [467, 207] on link "Politics Shmalitics" at bounding box center [481, 214] width 114 height 15
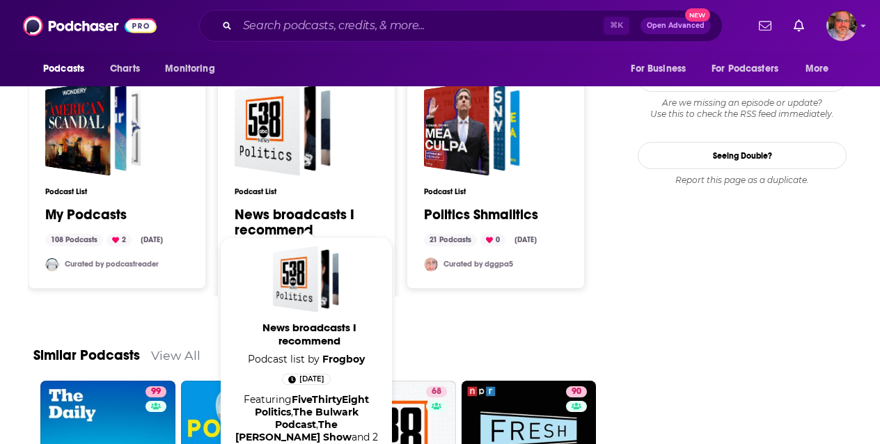
click at [322, 207] on link "News broadcasts I recommend" at bounding box center [306, 222] width 143 height 31
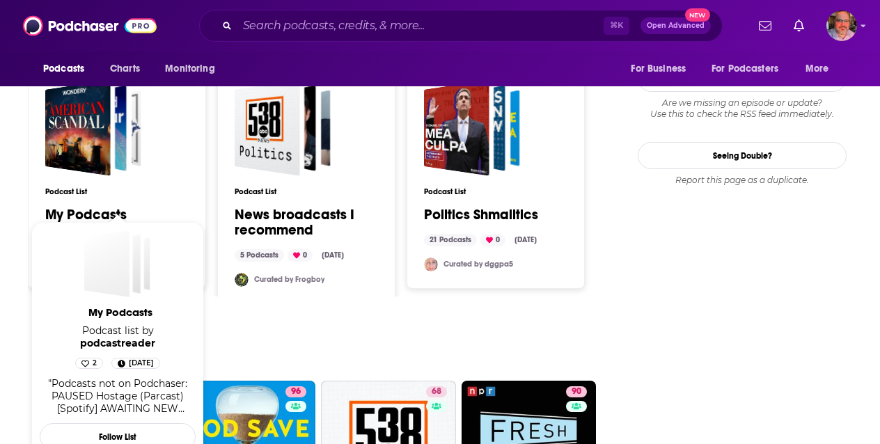
click at [89, 207] on link "My Podcasts" at bounding box center [85, 214] width 81 height 15
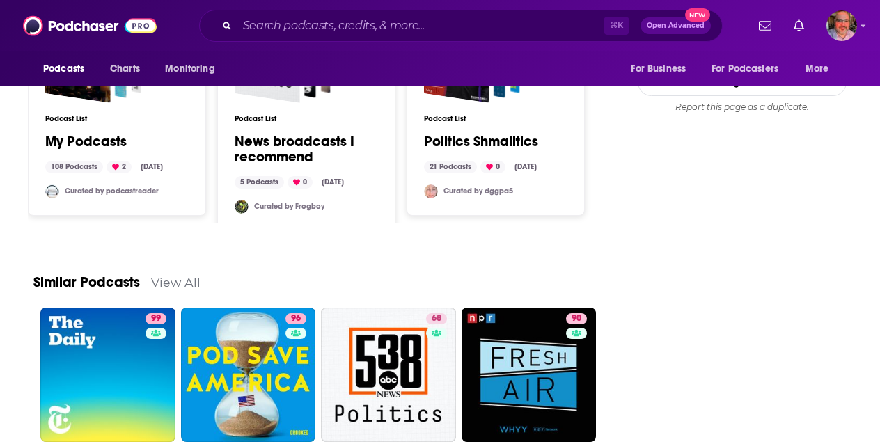
scroll to position [1931, 0]
